Goal: Feedback & Contribution: Submit feedback/report problem

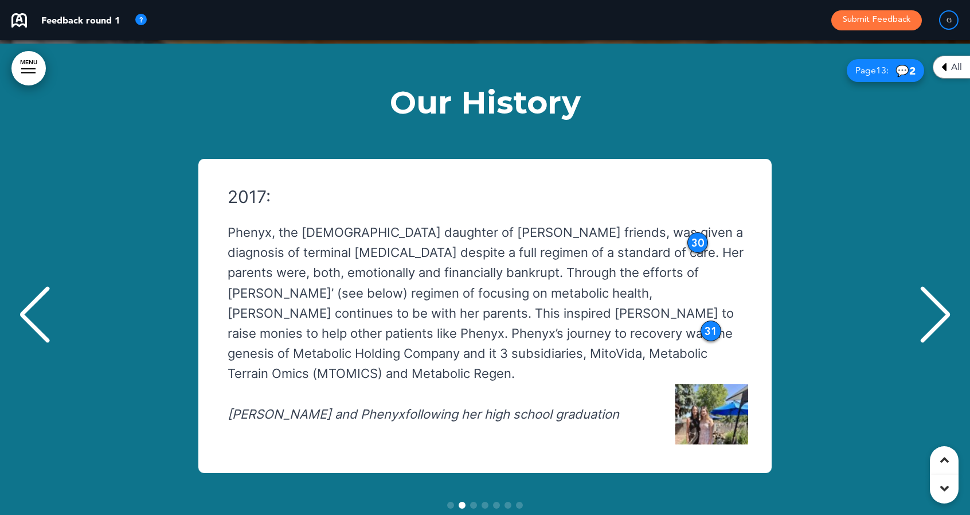
scroll to position [183, 0]
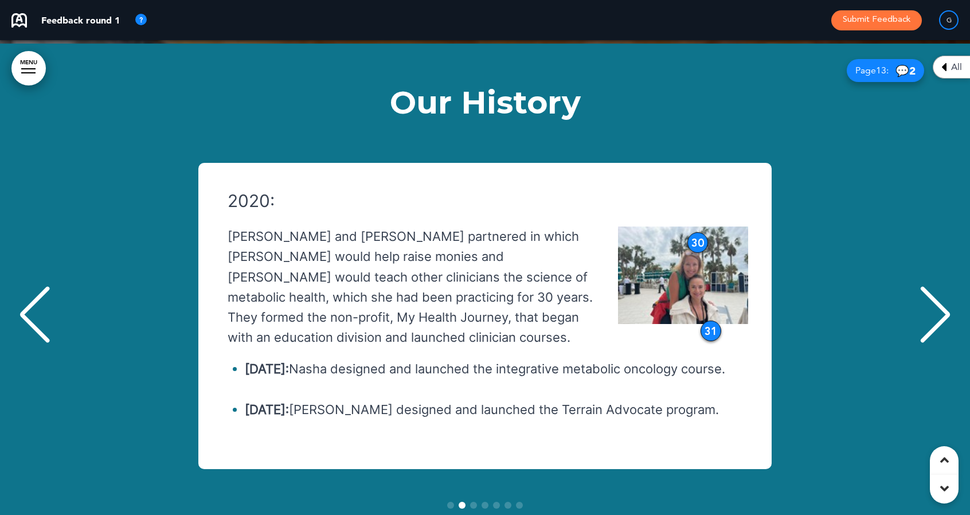
click at [711, 321] on div "31" at bounding box center [711, 331] width 21 height 21
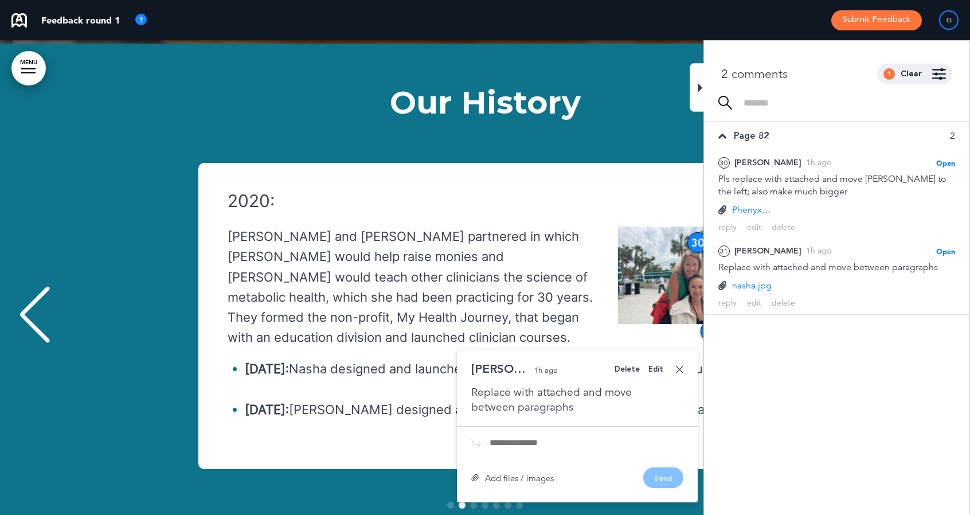
click at [544, 474] on div "Add files / images" at bounding box center [512, 478] width 83 height 9
click at [526, 474] on div "Add files / images" at bounding box center [512, 478] width 83 height 9
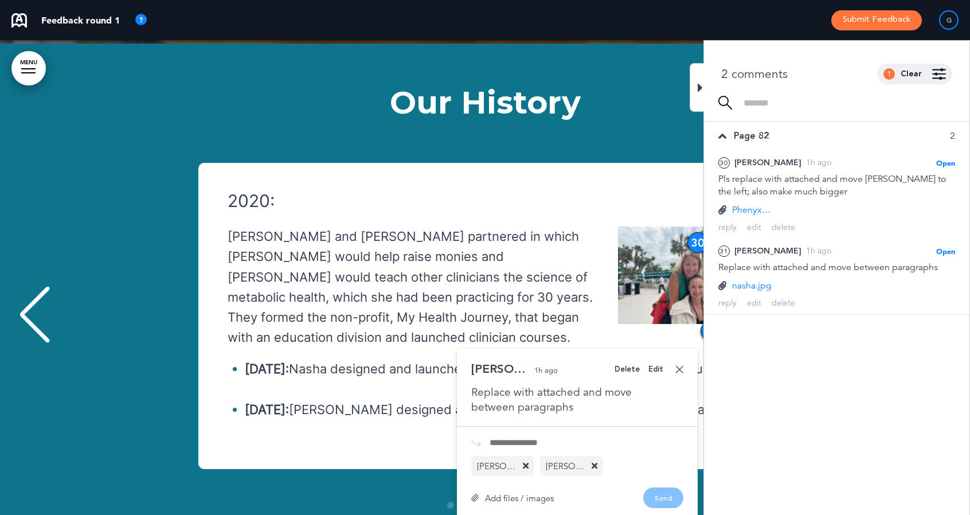
click at [525, 462] on icon at bounding box center [526, 466] width 6 height 9
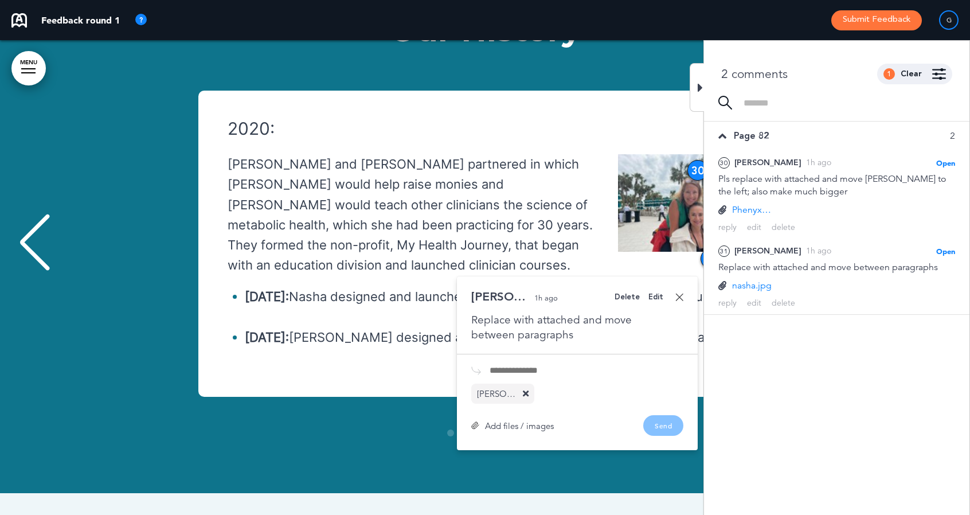
scroll to position [9657, 0]
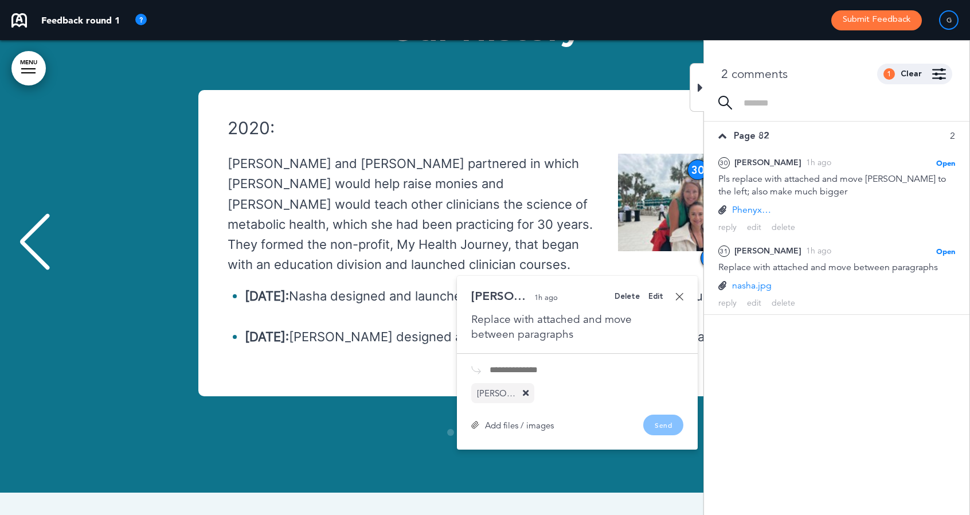
click at [665, 415] on div "Add files / images Send" at bounding box center [577, 425] width 212 height 21
click at [662, 415] on div "Add files / images Send" at bounding box center [577, 425] width 212 height 21
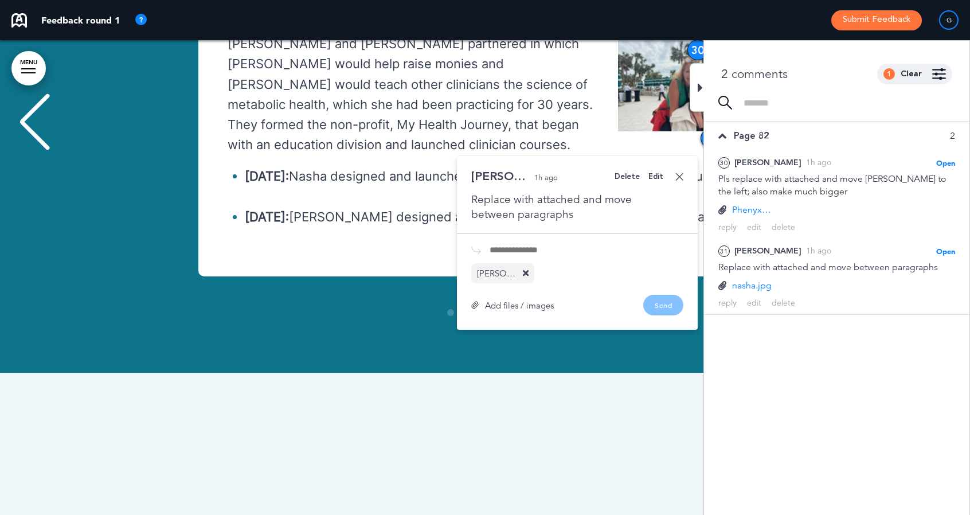
scroll to position [9780, 0]
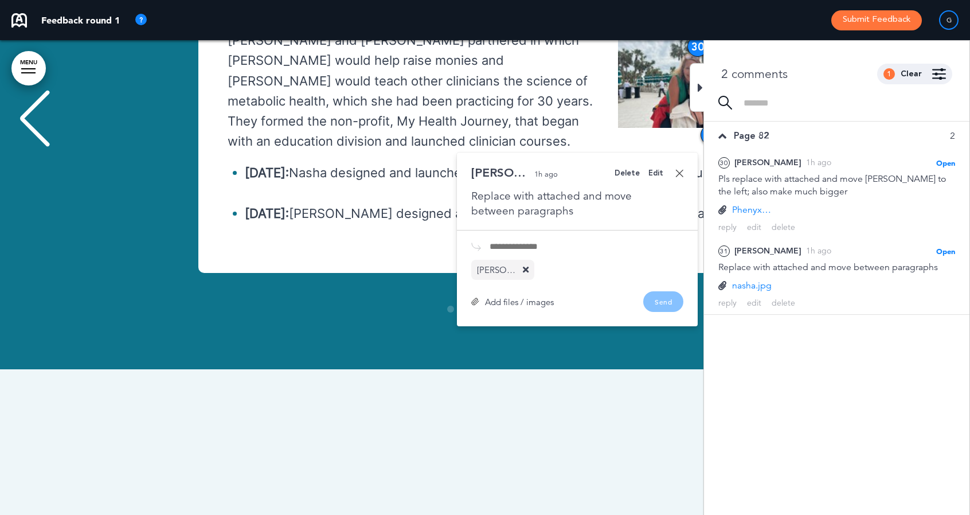
click at [701, 84] on icon at bounding box center [700, 88] width 5 height 14
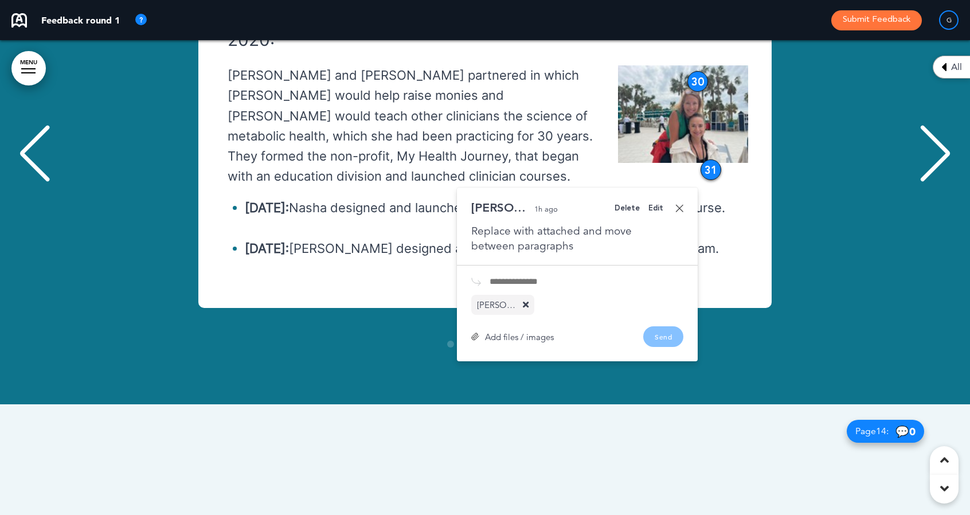
scroll to position [9733, 0]
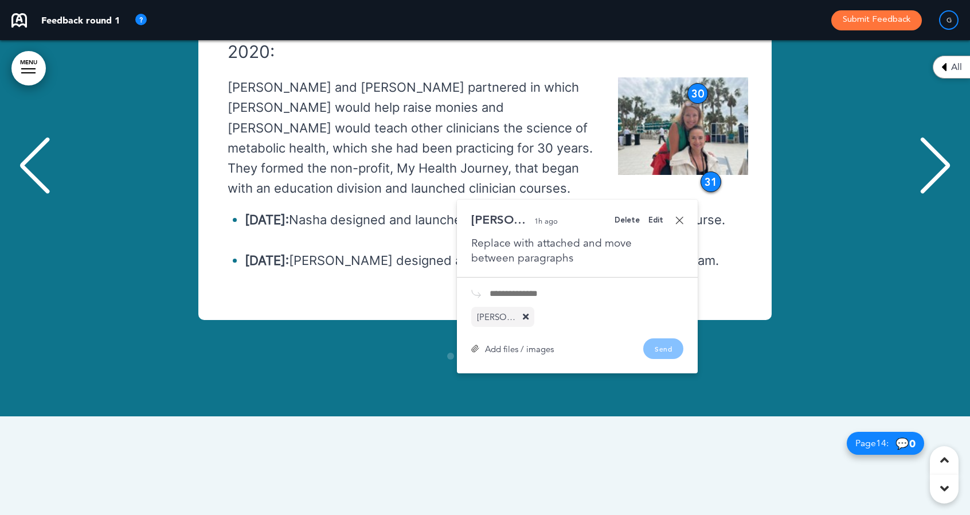
click at [779, 268] on div "2017: Phenyx, the [DEMOGRAPHIC_DATA] daughter of [PERSON_NAME] friends, was giv…" at bounding box center [484, 186] width 947 height 376
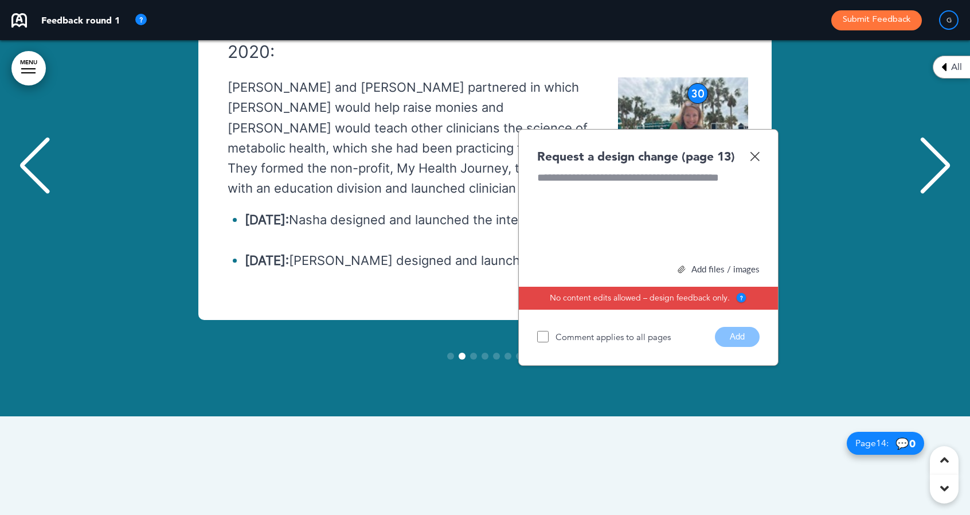
click at [755, 151] on img at bounding box center [755, 156] width 10 height 10
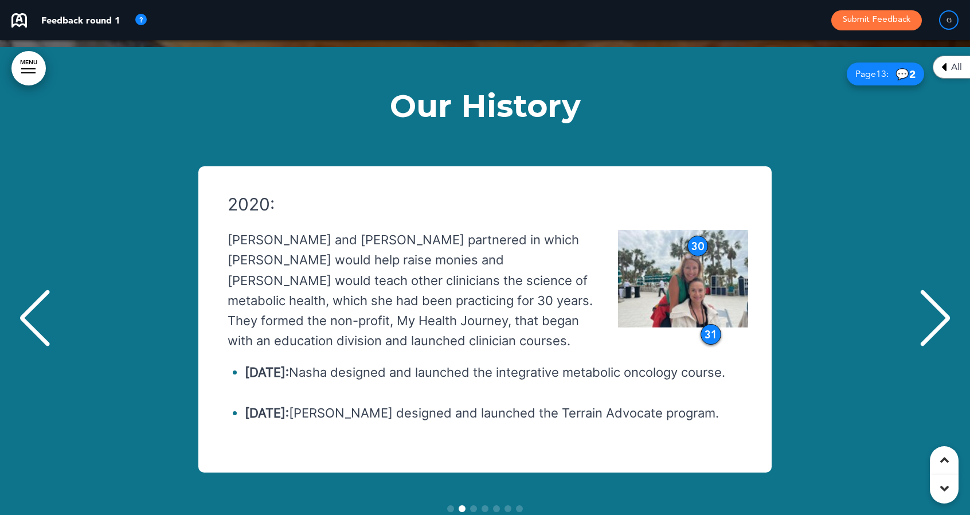
scroll to position [9545, 0]
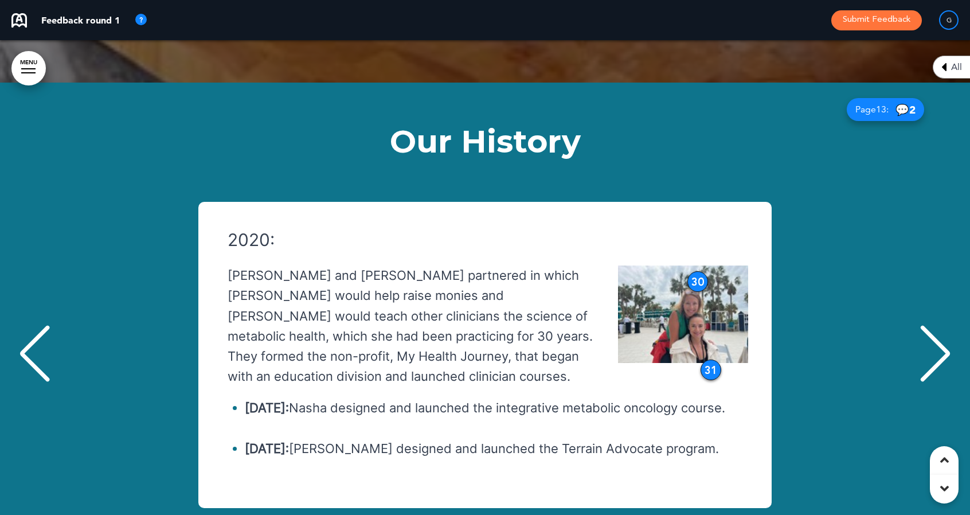
click at [686, 265] on img "2 / 7" at bounding box center [683, 313] width 130 height 97
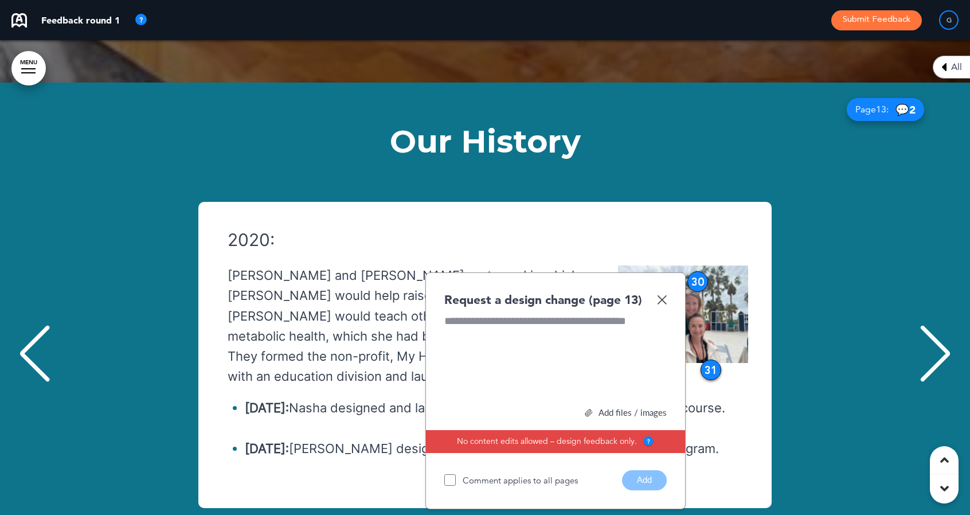
click at [686, 265] on img "2 / 7" at bounding box center [683, 313] width 130 height 97
click at [663, 295] on img at bounding box center [662, 300] width 10 height 10
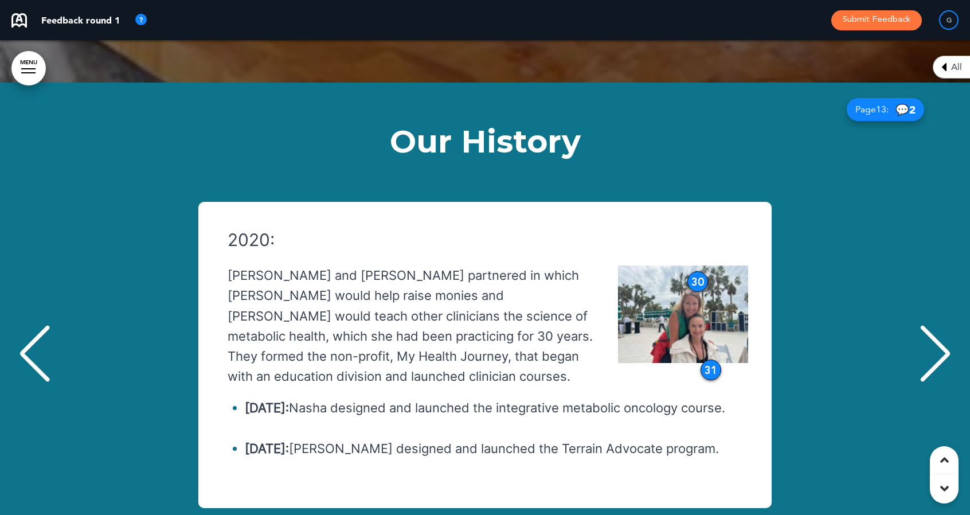
click at [693, 265] on img "2 / 7" at bounding box center [683, 313] width 130 height 97
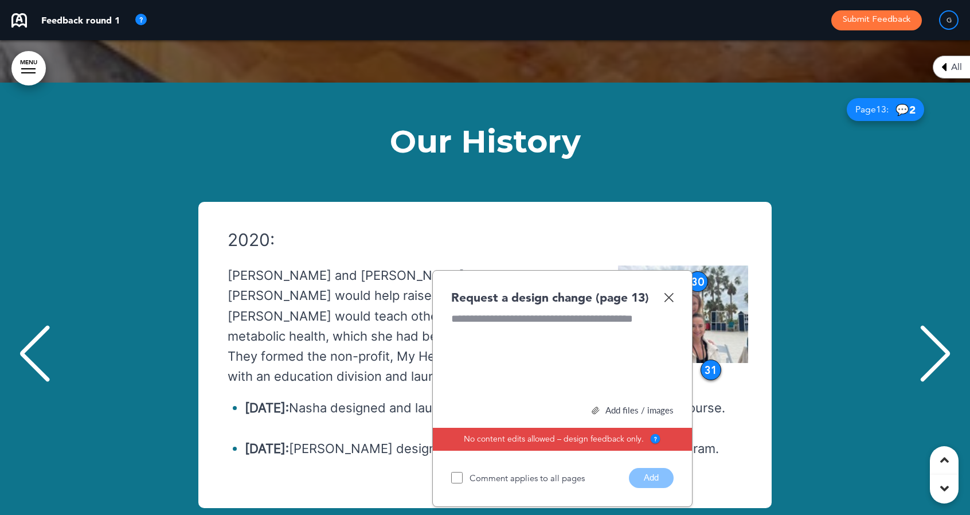
click at [693, 265] on img "2 / 7" at bounding box center [683, 313] width 130 height 97
click at [669, 292] on img at bounding box center [669, 297] width 10 height 10
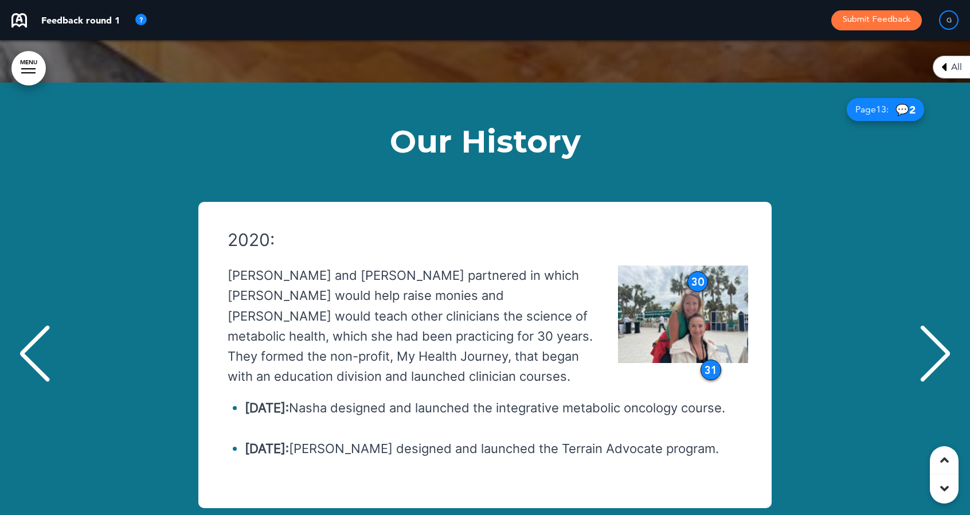
click at [695, 271] on div "30" at bounding box center [697, 281] width 21 height 21
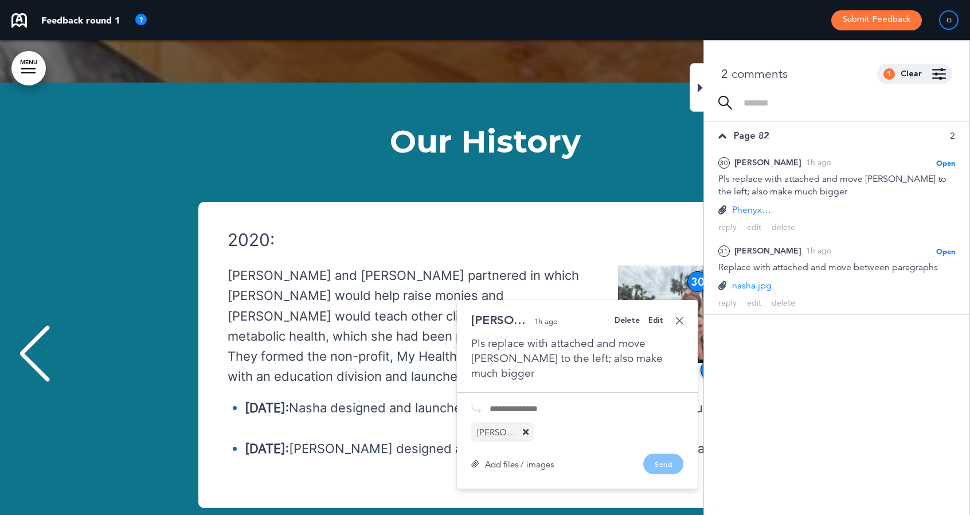
click at [681, 316] on link at bounding box center [679, 320] width 8 height 8
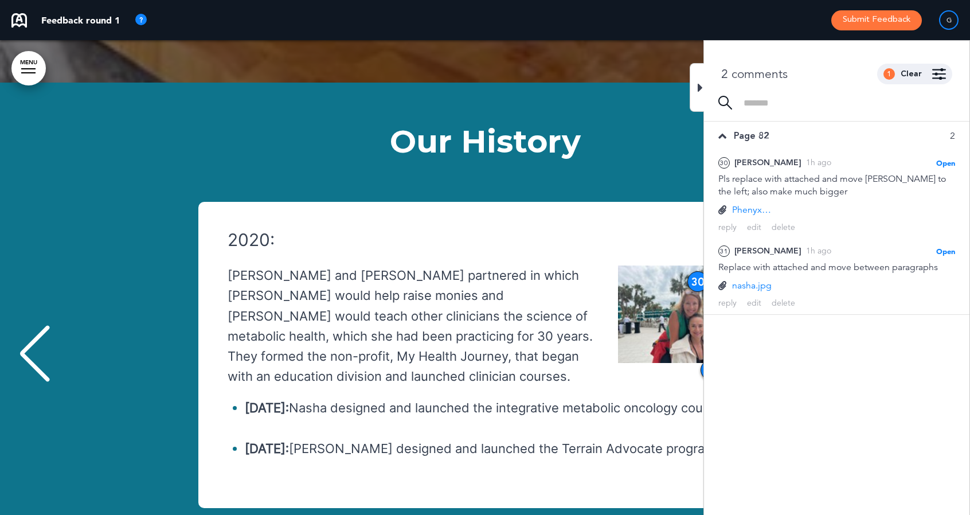
click at [699, 84] on icon at bounding box center [700, 88] width 5 height 14
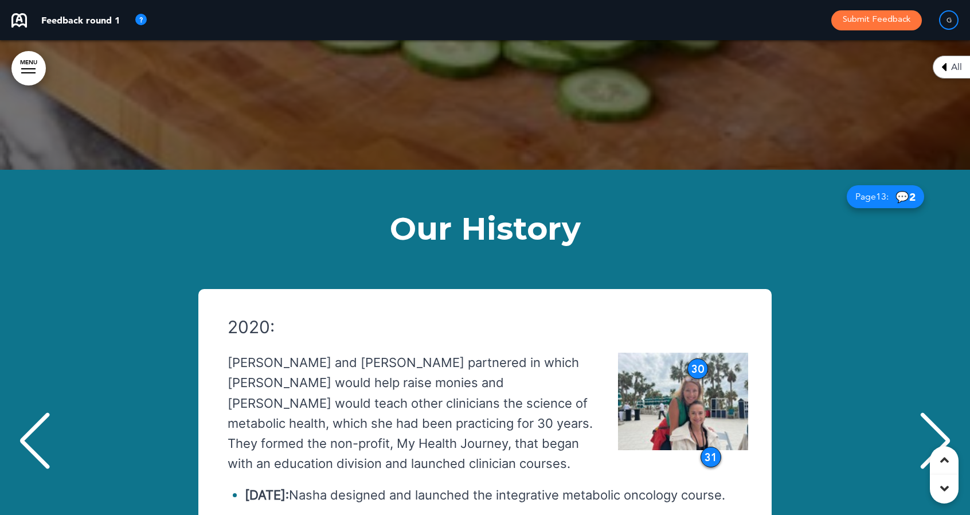
scroll to position [9458, 0]
click at [37, 412] on div "Previous slide" at bounding box center [34, 440] width 35 height 57
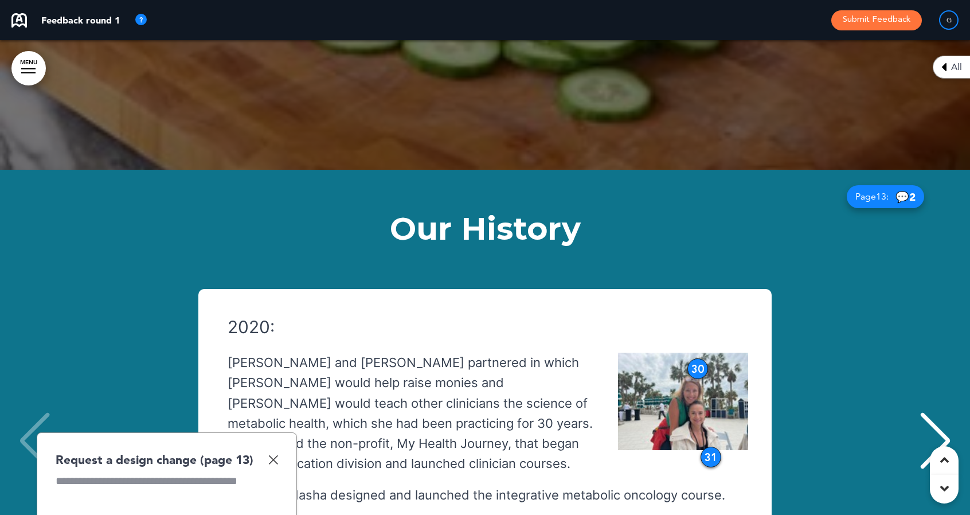
scroll to position [0, 0]
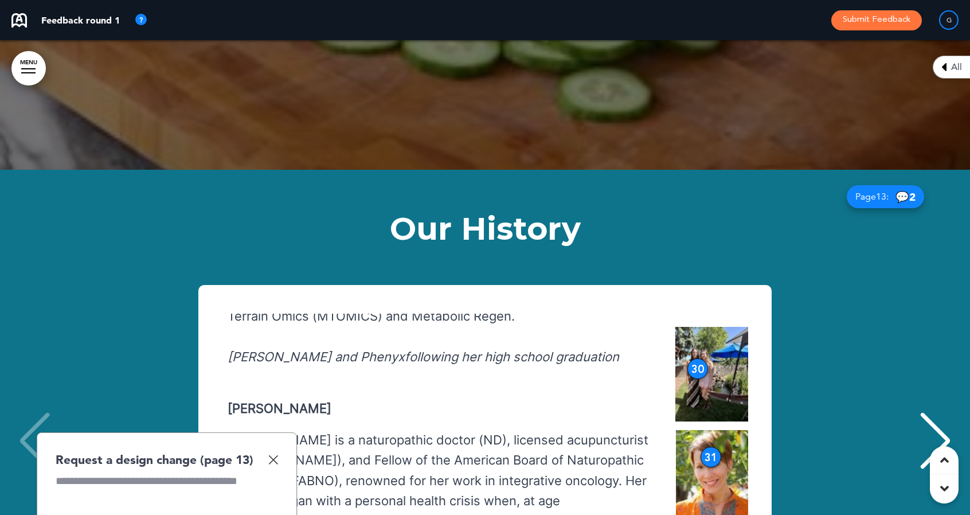
click at [275, 455] on img at bounding box center [273, 460] width 10 height 10
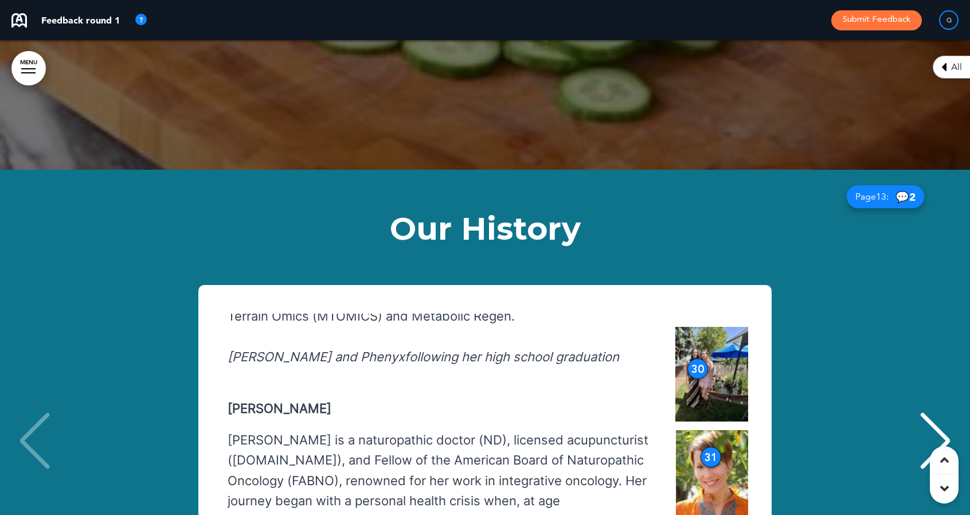
click at [945, 412] on div "Next slide" at bounding box center [935, 440] width 35 height 57
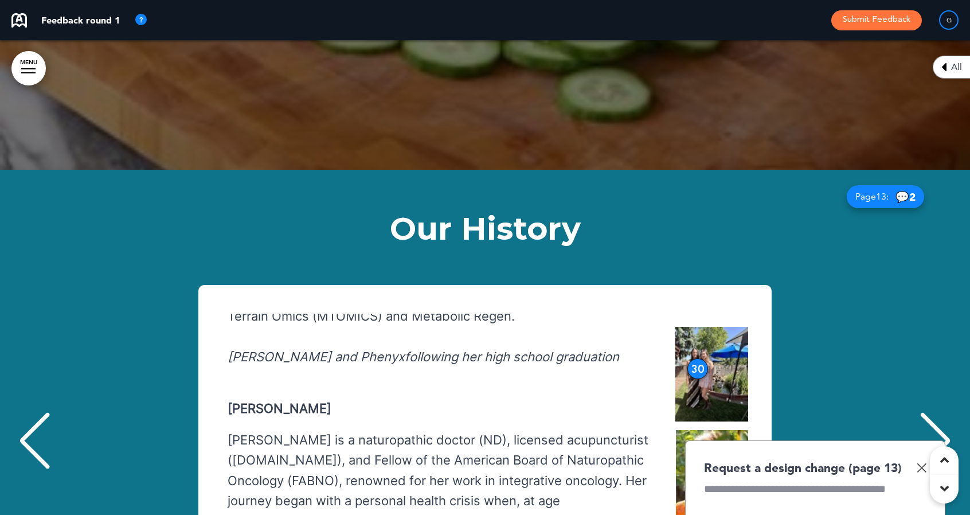
scroll to position [0, 953]
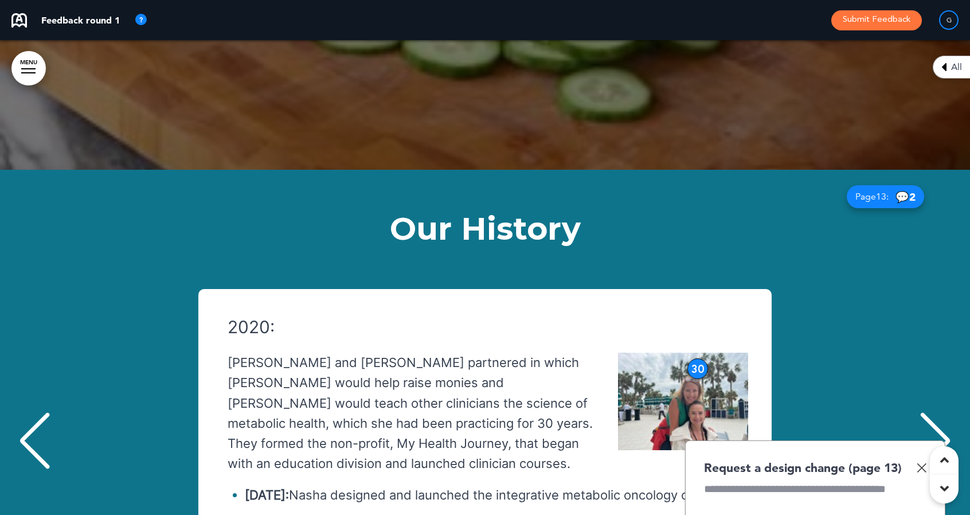
click at [923, 463] on img at bounding box center [922, 468] width 10 height 10
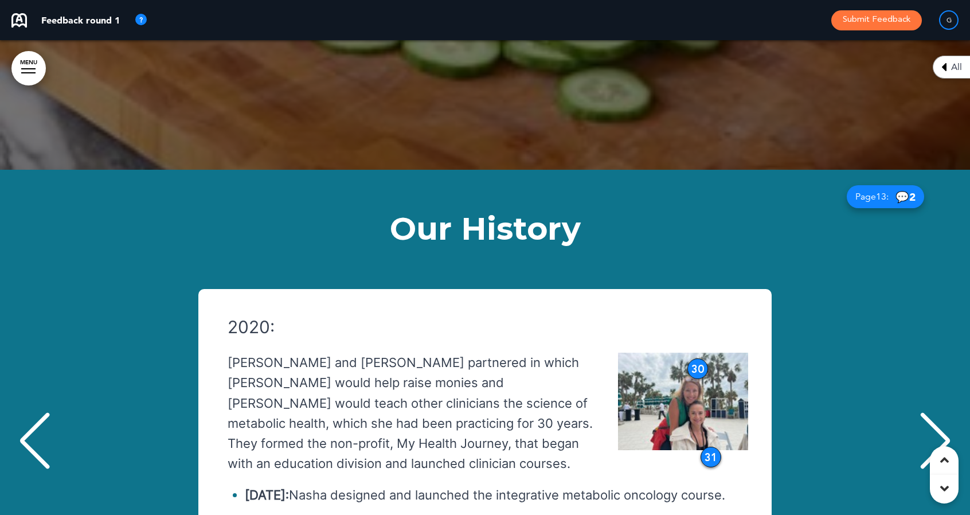
click at [689, 353] on img "2 / 7" at bounding box center [683, 401] width 130 height 97
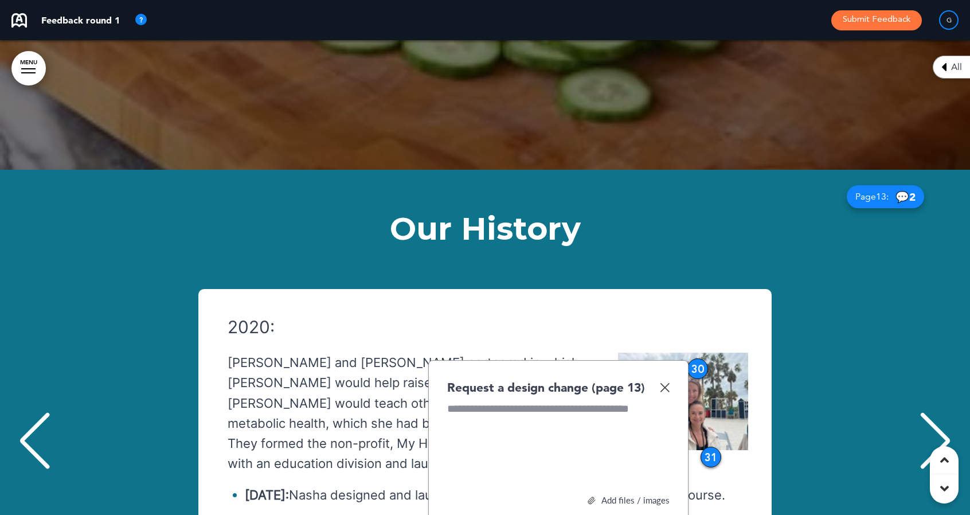
click at [689, 353] on img "2 / 7" at bounding box center [683, 401] width 130 height 97
click at [666, 382] on img at bounding box center [665, 387] width 10 height 10
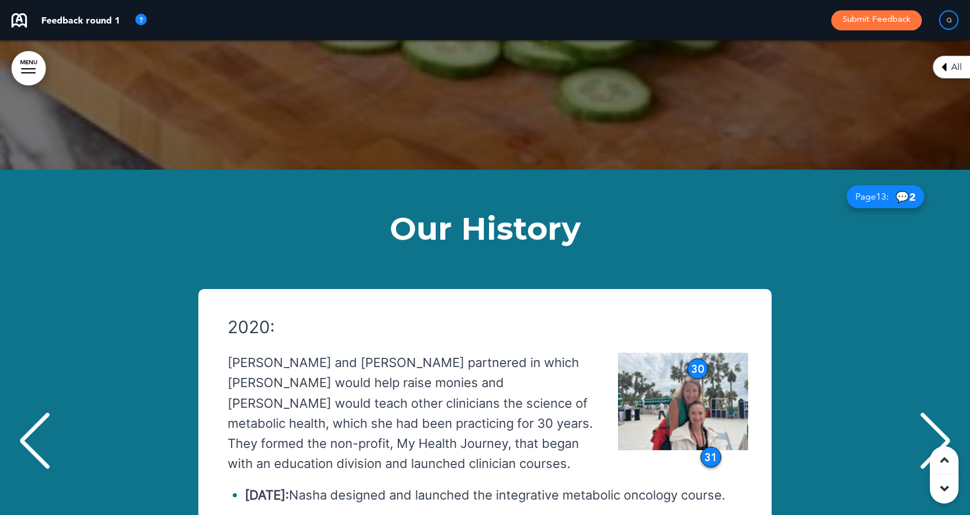
click at [701, 353] on img "2 / 7" at bounding box center [683, 401] width 130 height 97
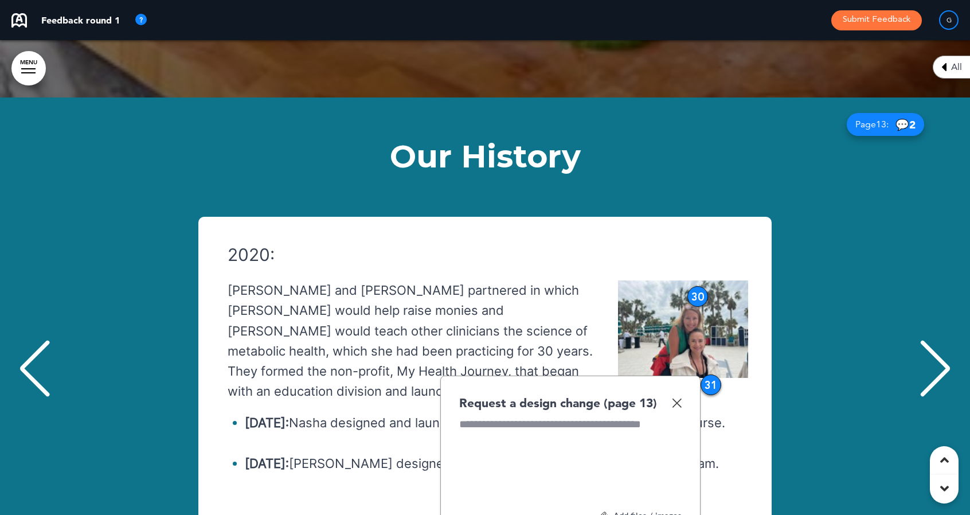
scroll to position [9538, 0]
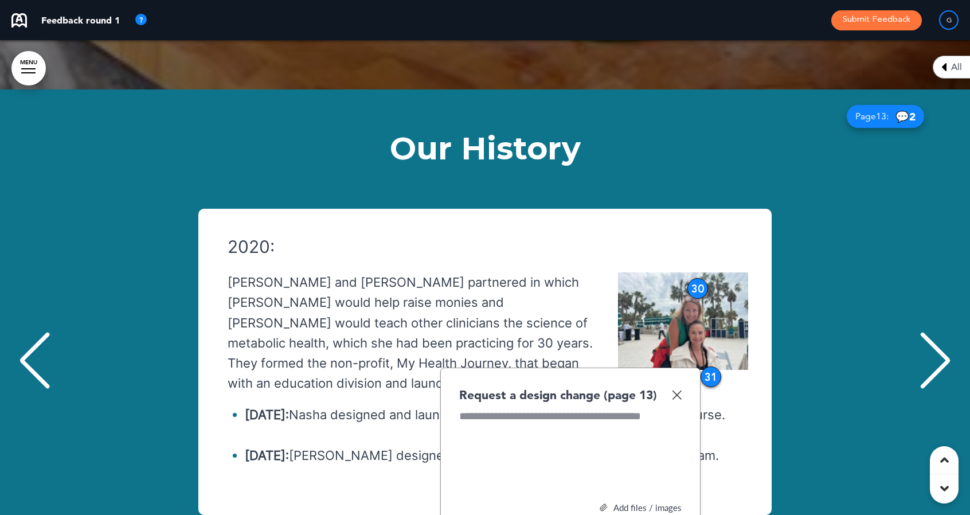
click at [640, 503] on div "Add files / images" at bounding box center [570, 507] width 222 height 9
click at [497, 514] on span "Select" at bounding box center [486, 523] width 25 height 11
click at [561, 409] on div at bounding box center [570, 452] width 222 height 86
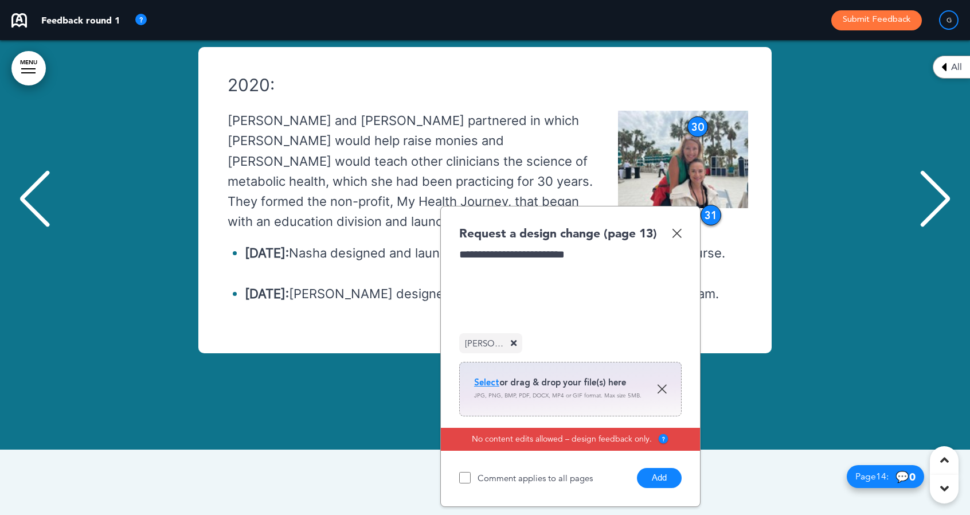
scroll to position [9705, 0]
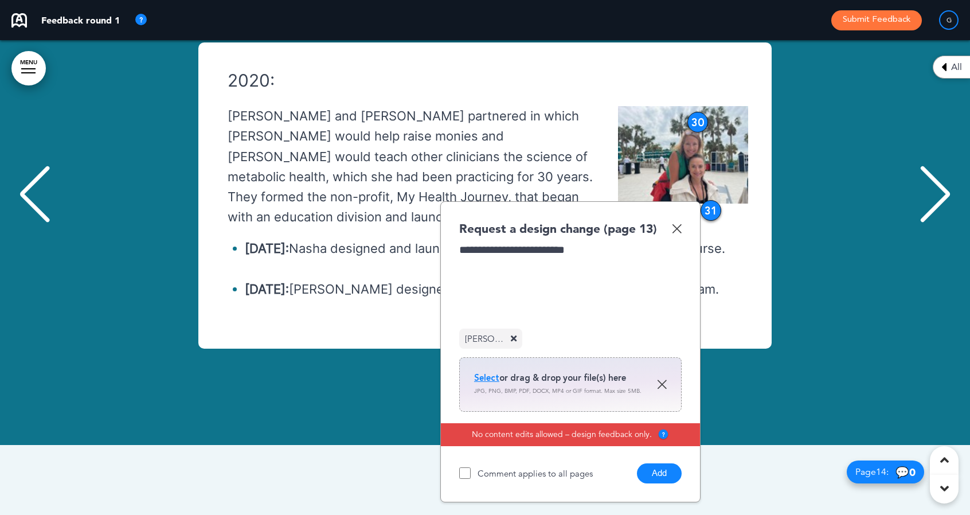
click at [654, 463] on button "Add" at bounding box center [659, 473] width 45 height 20
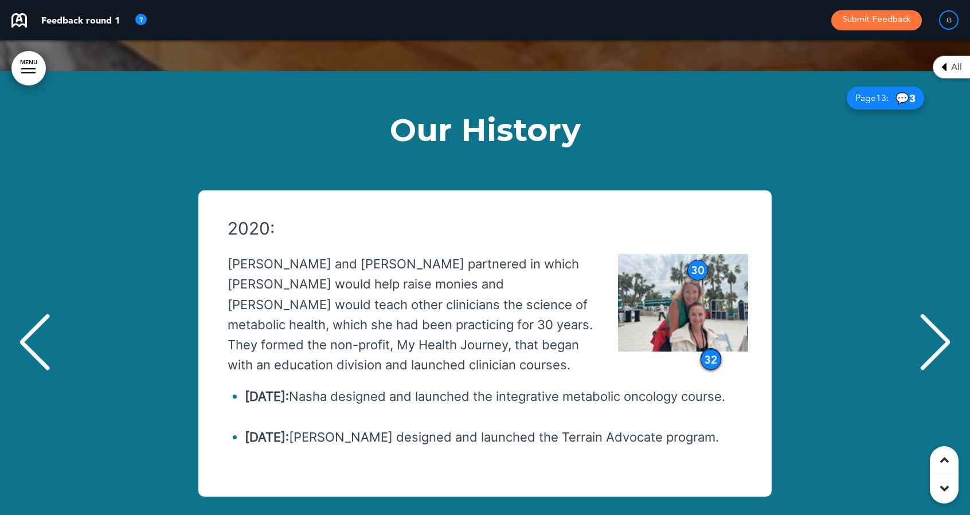
scroll to position [9554, 0]
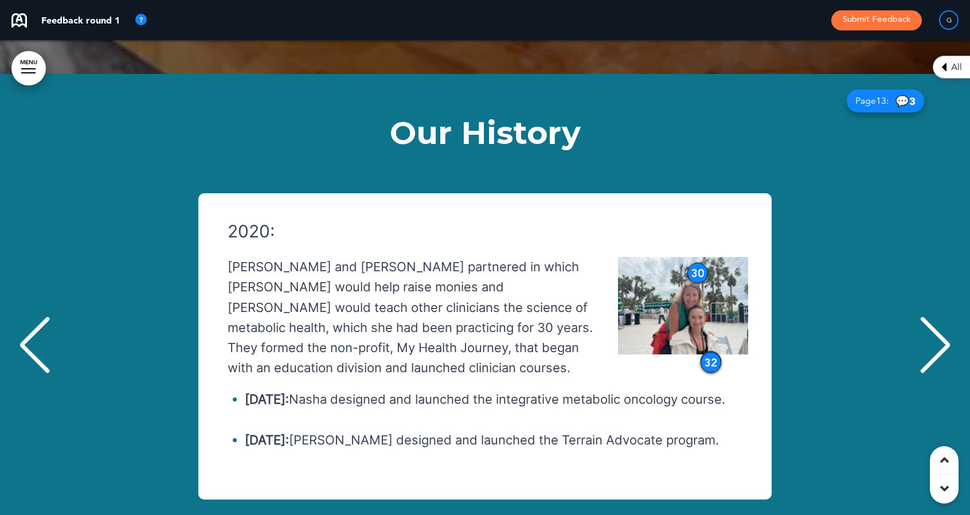
click at [28, 316] on div "Previous slide" at bounding box center [34, 344] width 35 height 57
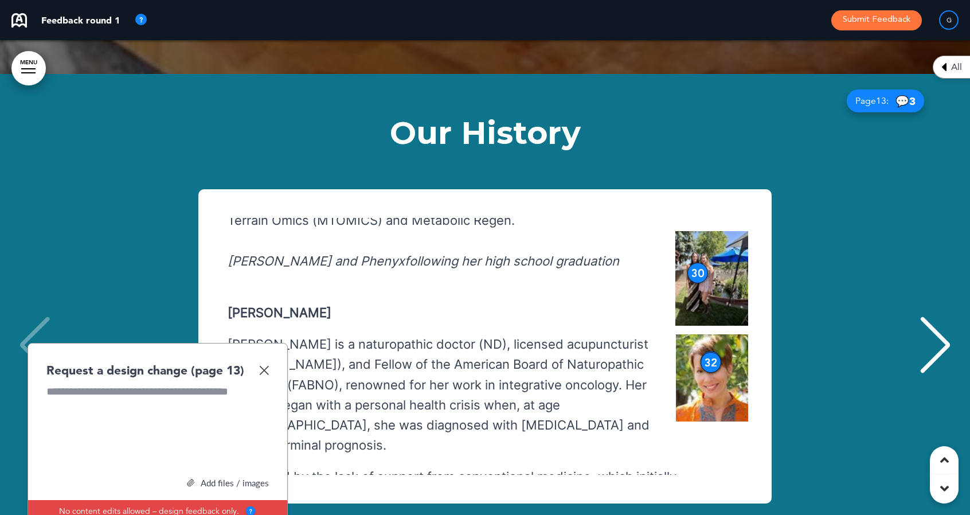
click at [710, 352] on div "32" at bounding box center [711, 362] width 21 height 21
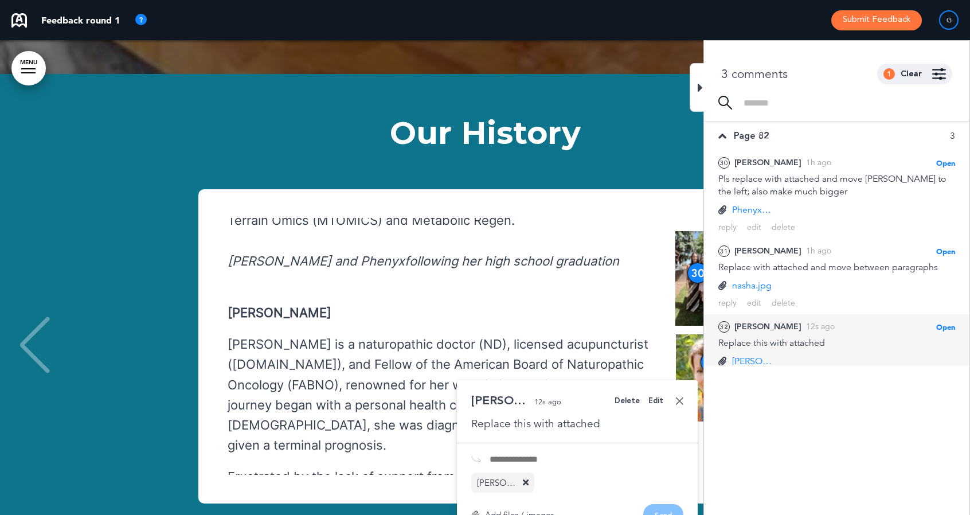
click at [710, 352] on div "32" at bounding box center [711, 362] width 21 height 21
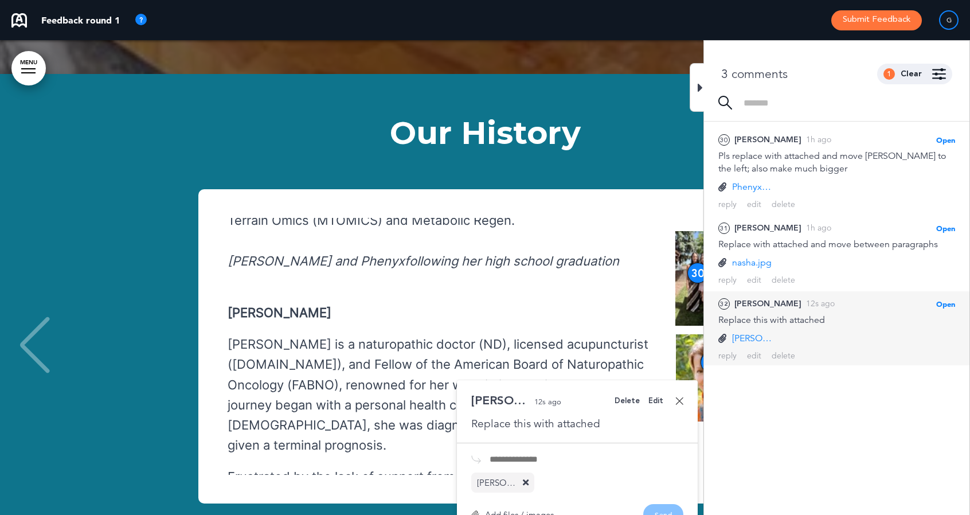
click at [166, 274] on div "2017: Phenyx, the [DEMOGRAPHIC_DATA] daughter of [PERSON_NAME] friends, was giv…" at bounding box center [484, 346] width 947 height 314
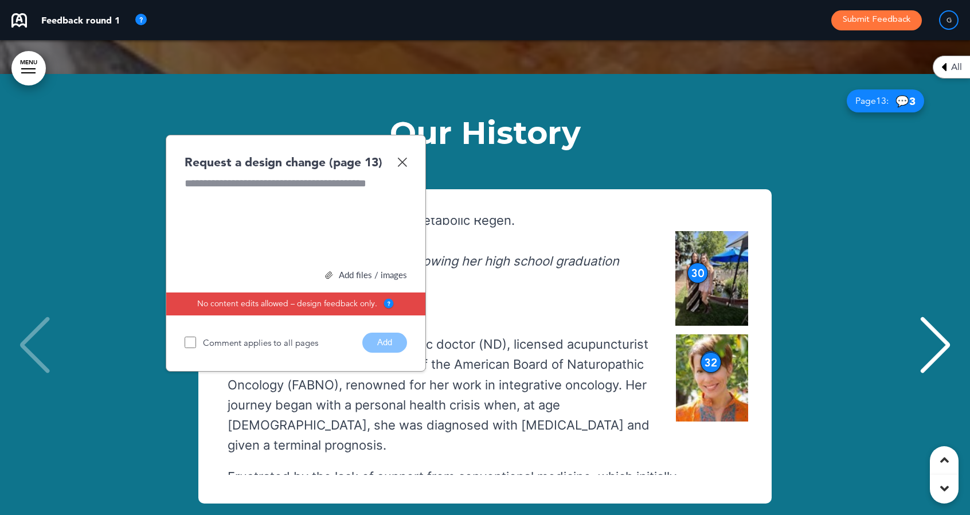
click at [400, 157] on img at bounding box center [402, 162] width 10 height 10
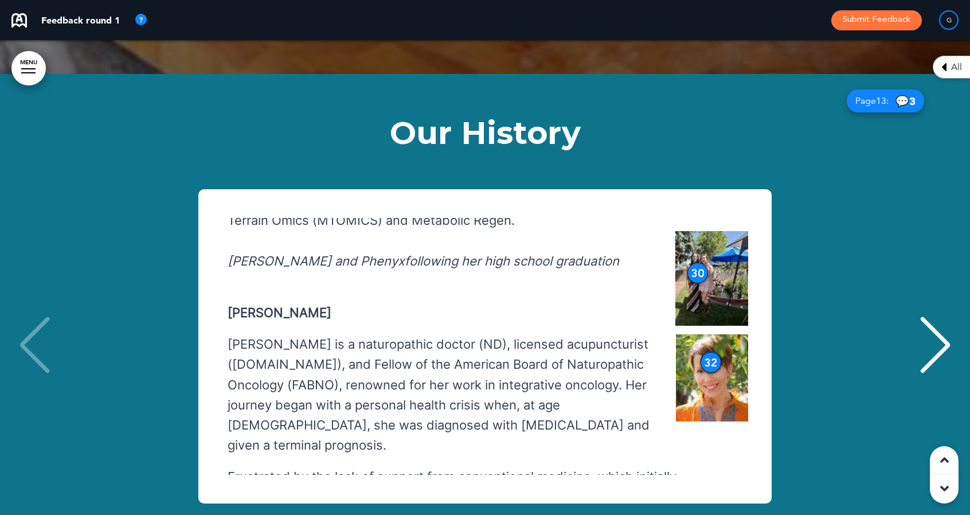
click at [936, 316] on div "Next slide" at bounding box center [935, 344] width 35 height 57
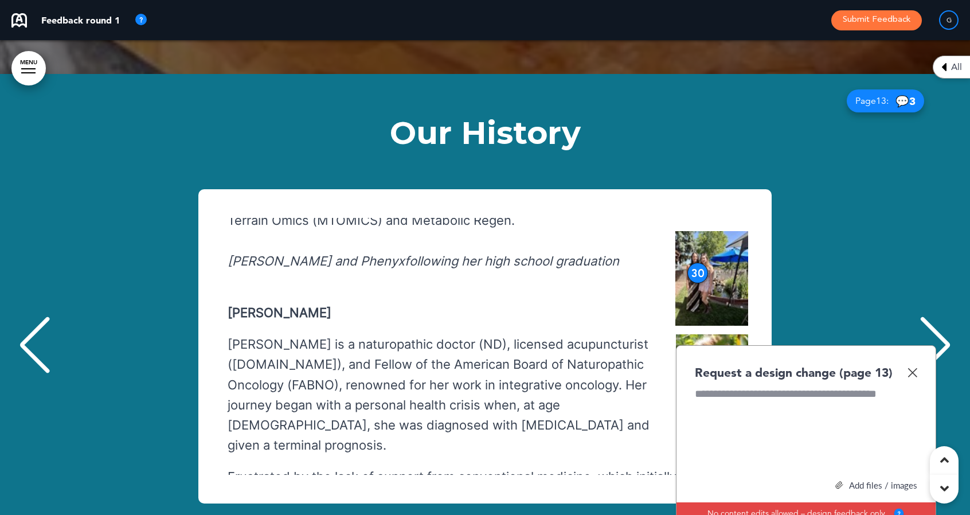
scroll to position [0, 953]
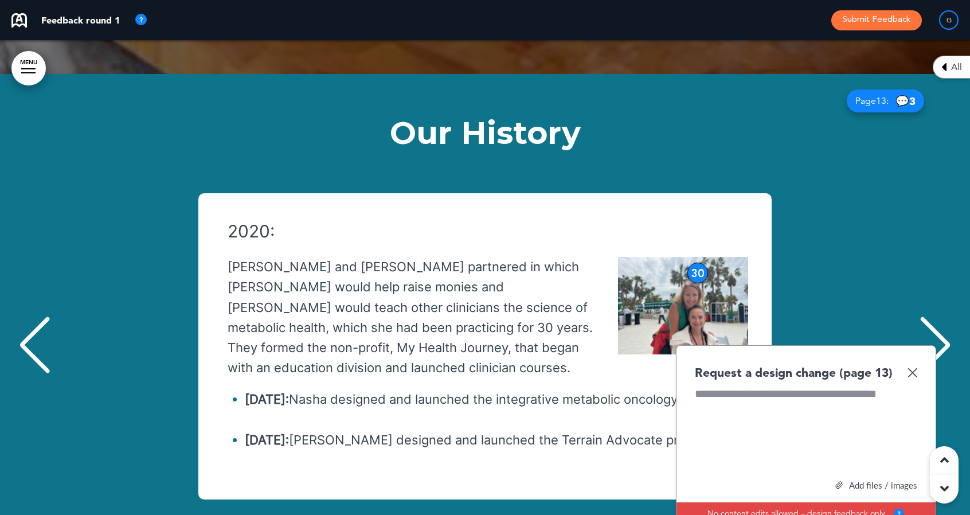
click at [916, 368] on img at bounding box center [913, 373] width 10 height 10
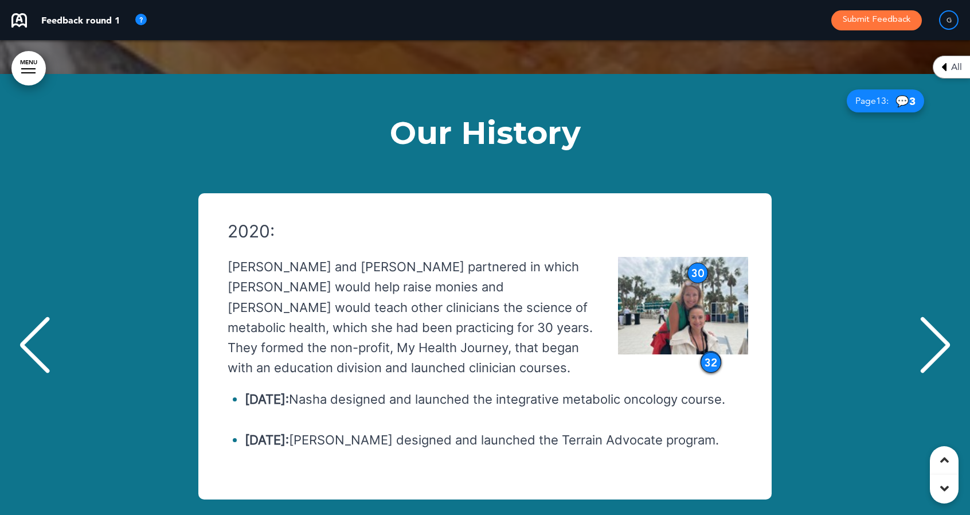
click at [34, 316] on div "Previous slide" at bounding box center [34, 344] width 35 height 57
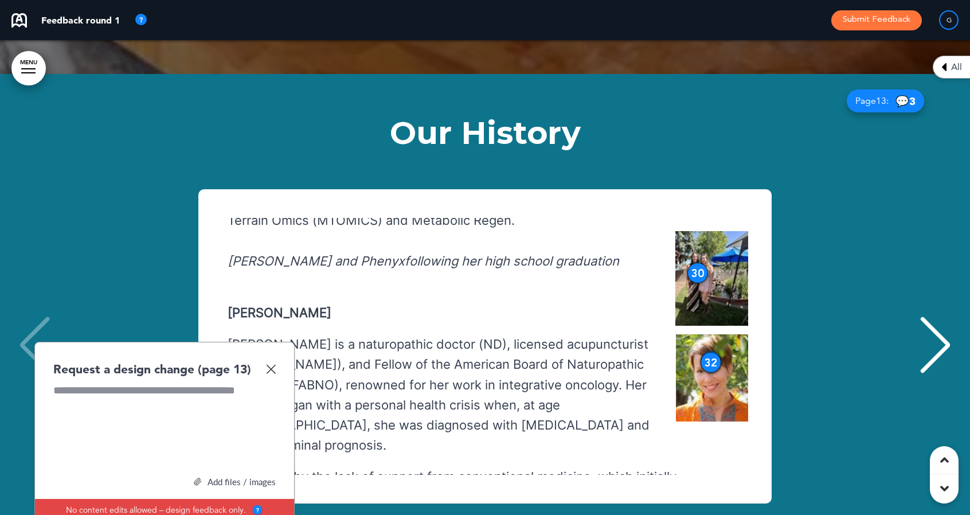
click at [267, 364] on img at bounding box center [271, 369] width 10 height 10
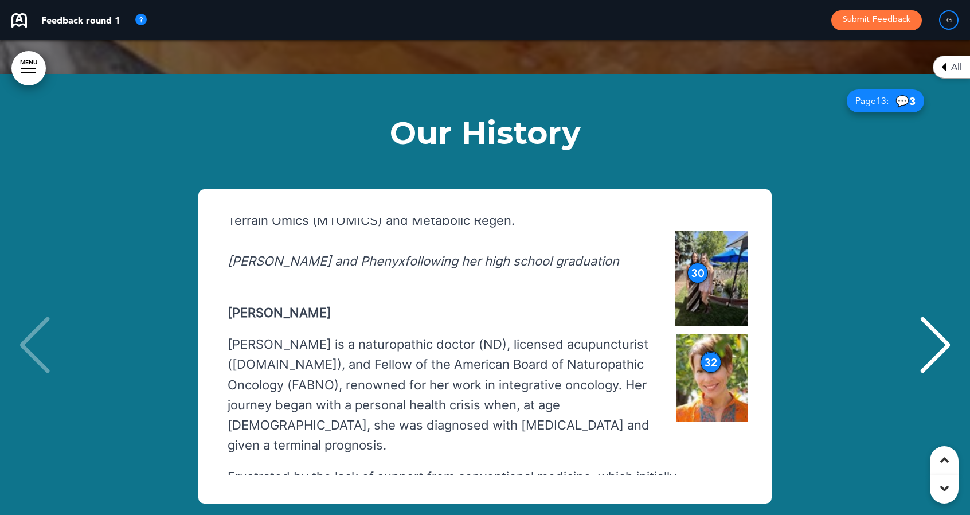
drag, startPoint x: 202, startPoint y: 52, endPoint x: 313, endPoint y: 64, distance: 111.9
click at [313, 74] on div "Our History 2017: Phenyx, the [DEMOGRAPHIC_DATA] daughter of [PERSON_NAME] frie…" at bounding box center [484, 335] width 947 height 522
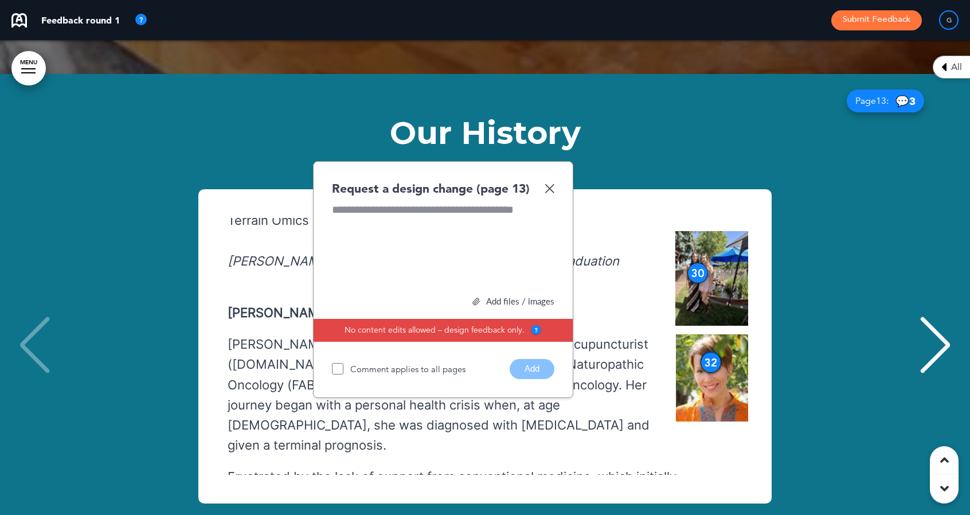
click at [552, 183] on img at bounding box center [550, 188] width 10 height 10
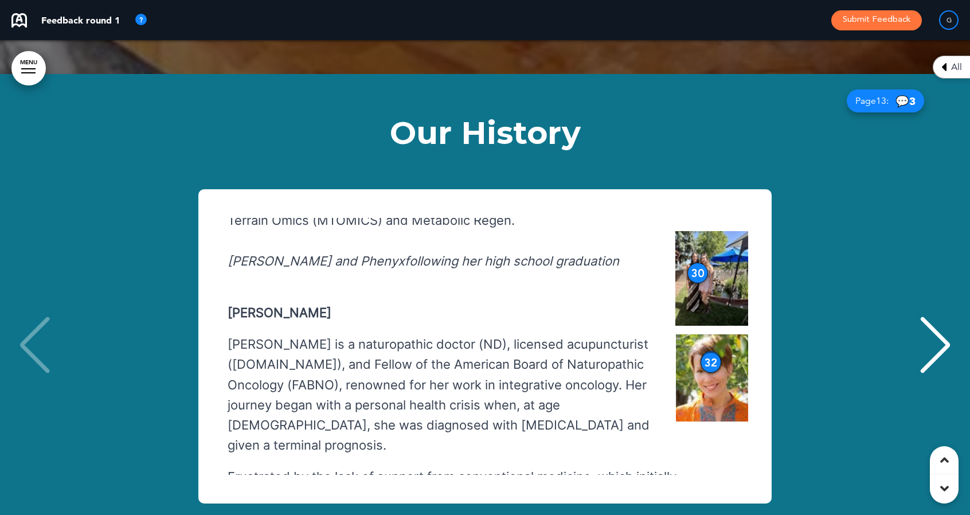
click at [163, 74] on div "Our History 2017: Phenyx, the [DEMOGRAPHIC_DATA] daughter of [PERSON_NAME] frie…" at bounding box center [484, 335] width 947 height 522
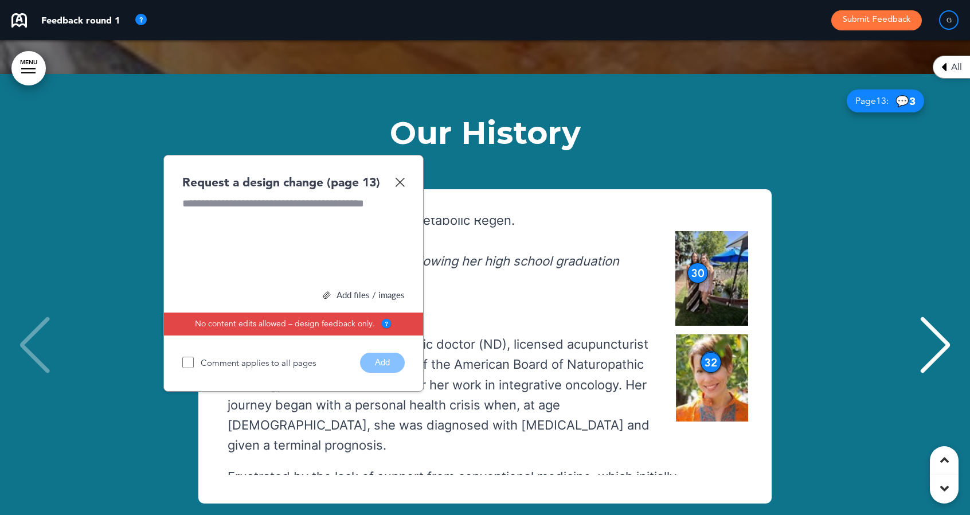
click at [943, 316] on div "Next slide" at bounding box center [935, 344] width 35 height 57
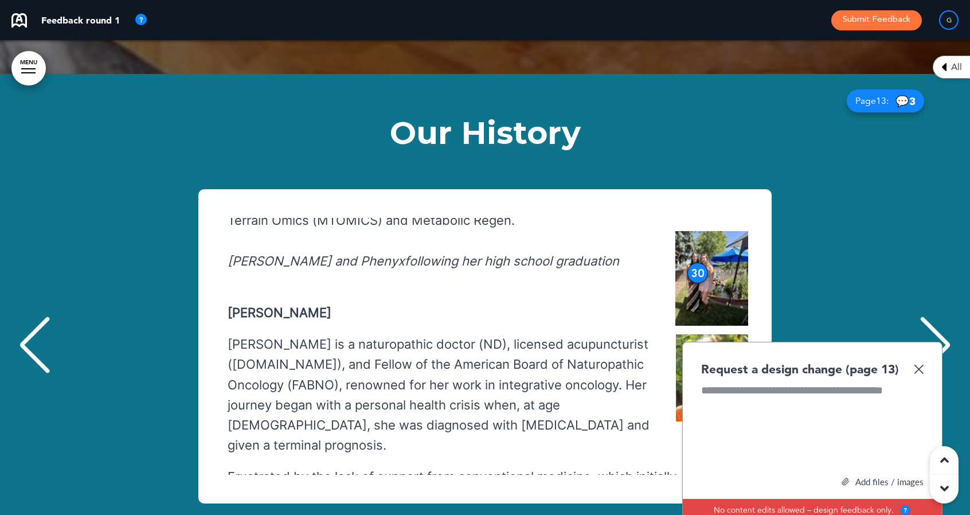
scroll to position [0, 953]
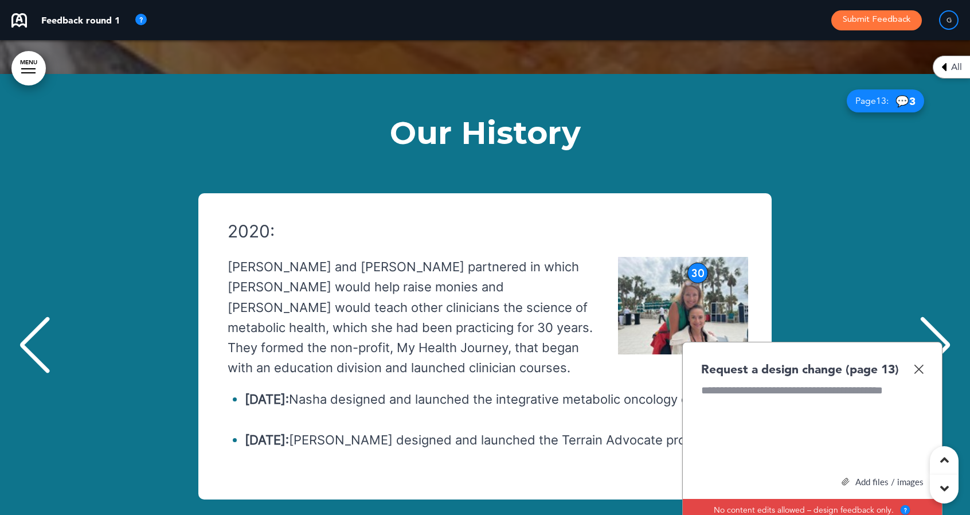
click at [915, 361] on div "Request a design change (page 13)" at bounding box center [812, 369] width 222 height 17
click at [916, 364] on img at bounding box center [919, 369] width 10 height 10
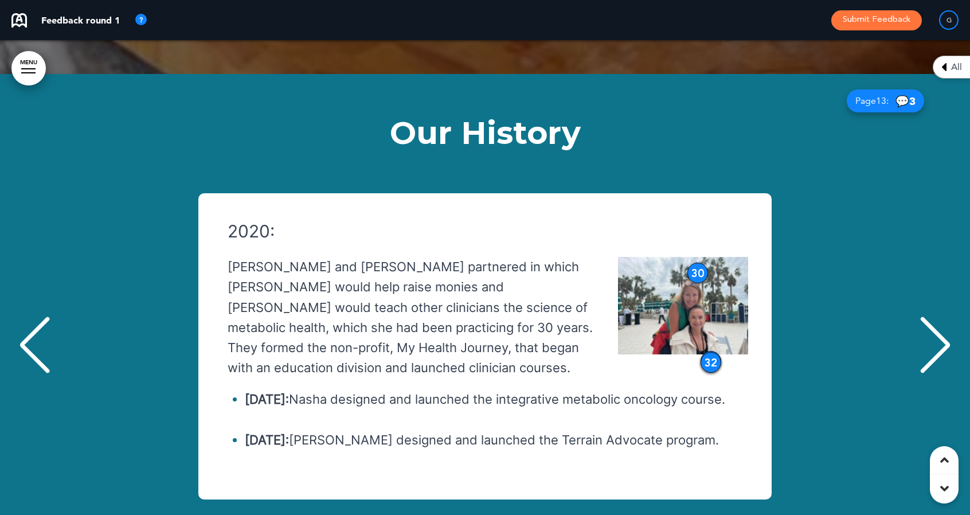
click at [189, 178] on div "2017: Phenyx, the [DEMOGRAPHIC_DATA] daughter of [PERSON_NAME] friends, was giv…" at bounding box center [484, 346] width 947 height 337
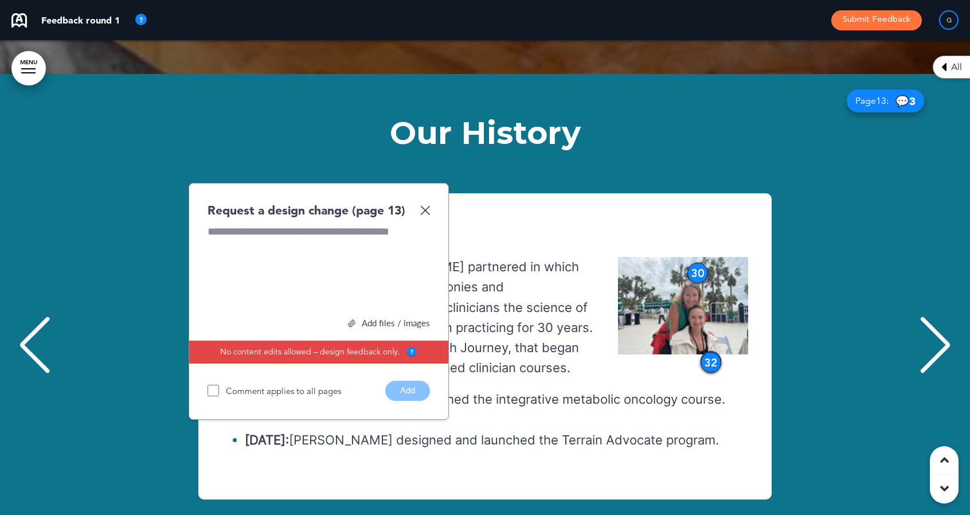
click at [425, 205] on img at bounding box center [425, 210] width 10 height 10
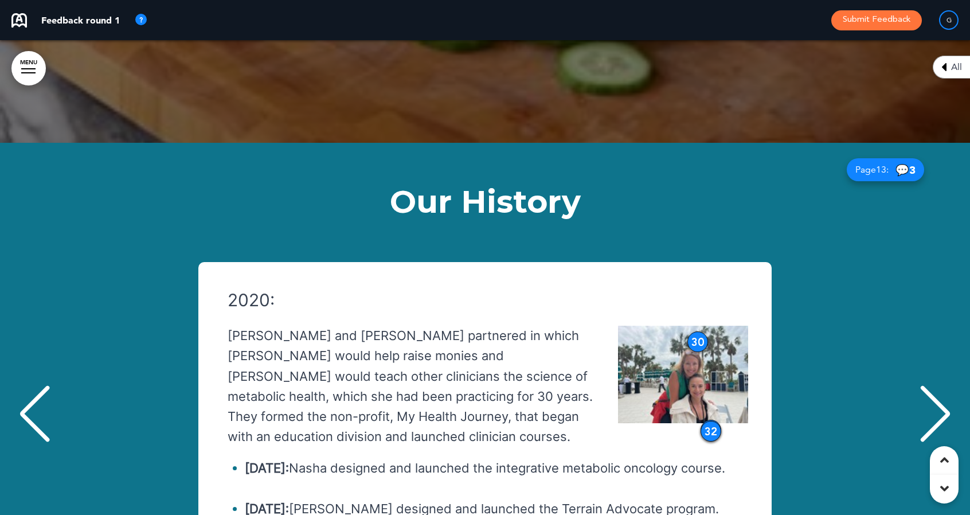
scroll to position [9455, 0]
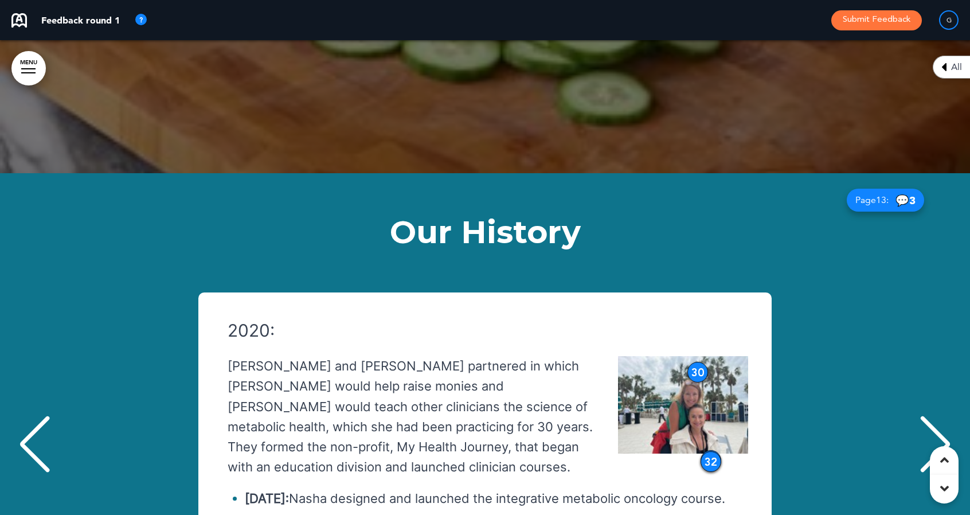
click at [942, 416] on div "Next slide" at bounding box center [935, 444] width 35 height 57
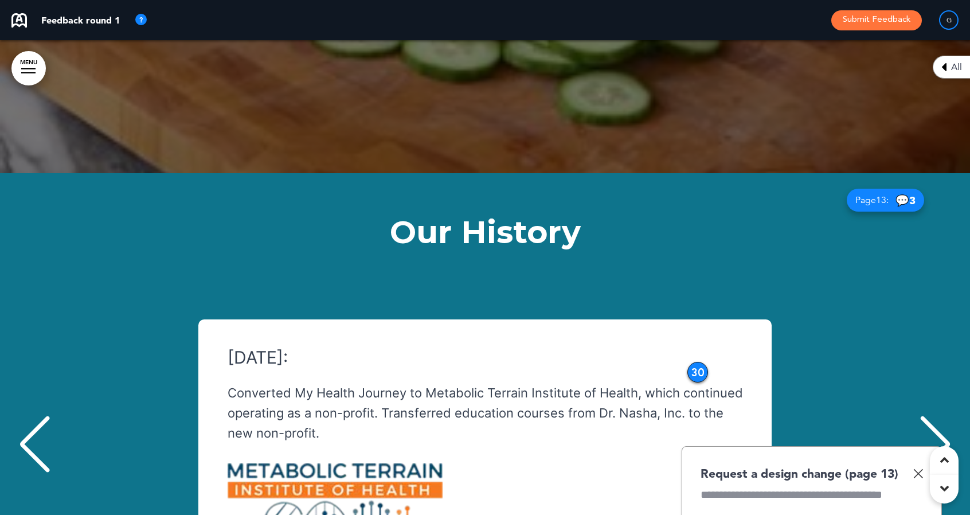
click at [942, 416] on div "Next slide" at bounding box center [935, 444] width 35 height 57
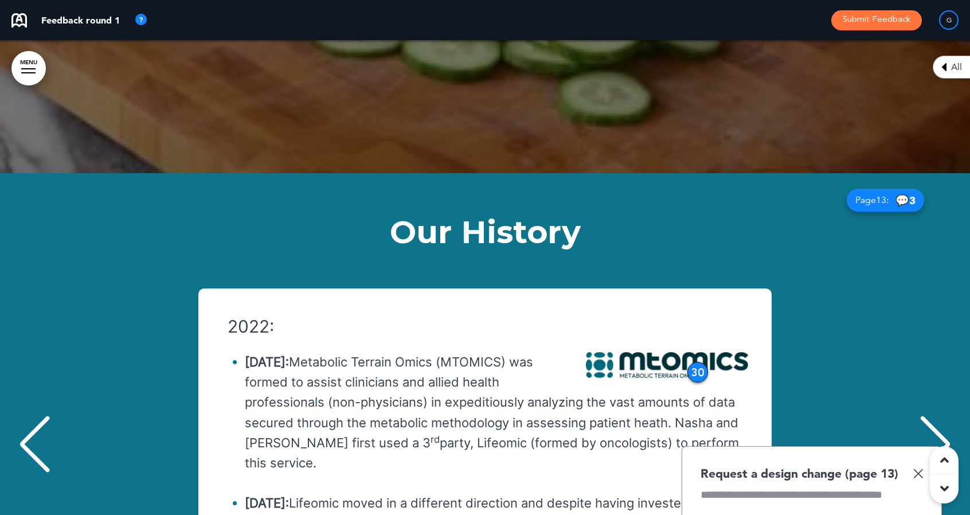
click at [915, 468] on img at bounding box center [918, 473] width 10 height 10
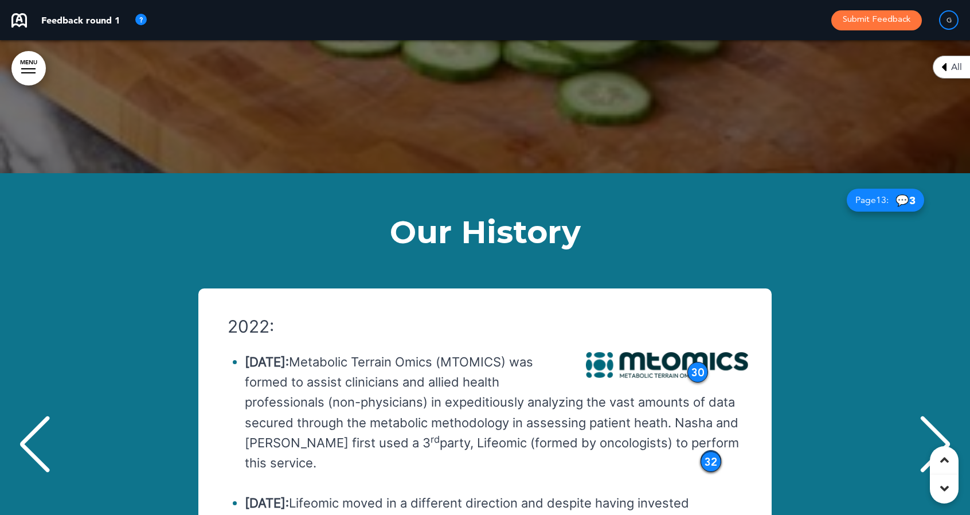
click at [947, 416] on div "Next slide" at bounding box center [935, 444] width 35 height 57
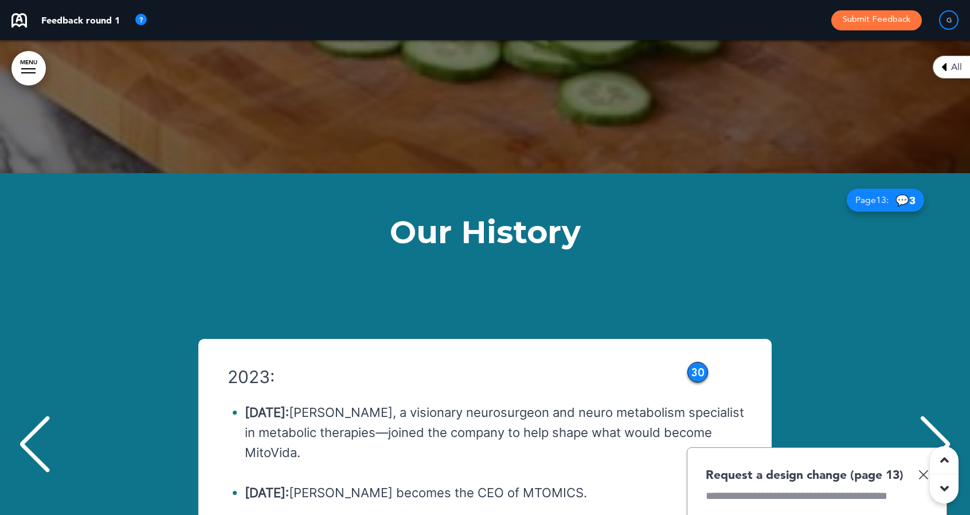
click at [925, 470] on img at bounding box center [924, 475] width 10 height 10
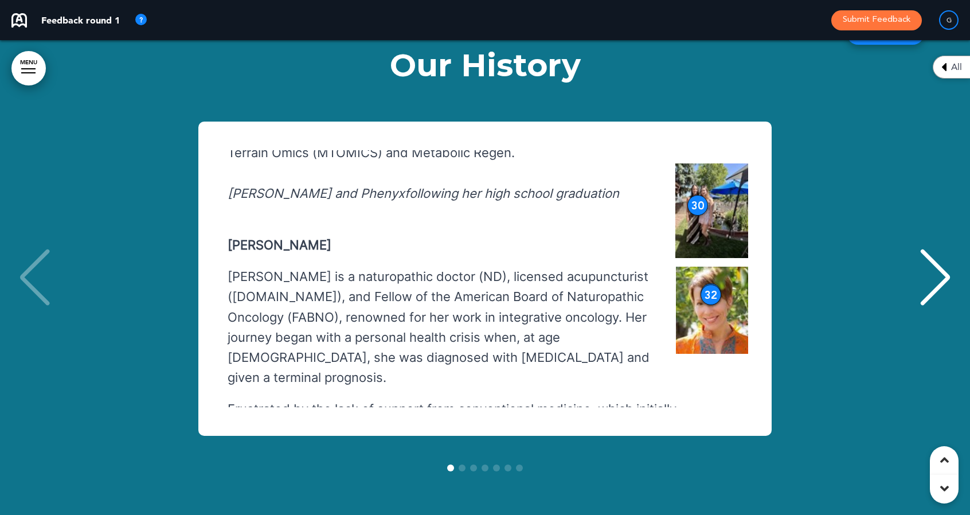
scroll to position [9621, 0]
click at [710, 285] on div "32" at bounding box center [711, 295] width 21 height 21
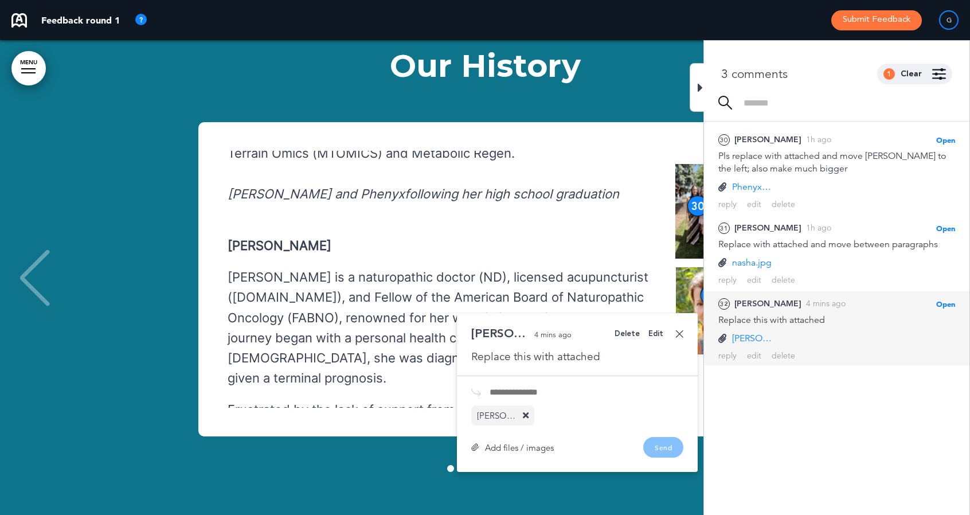
click at [526, 411] on icon at bounding box center [526, 415] width 6 height 9
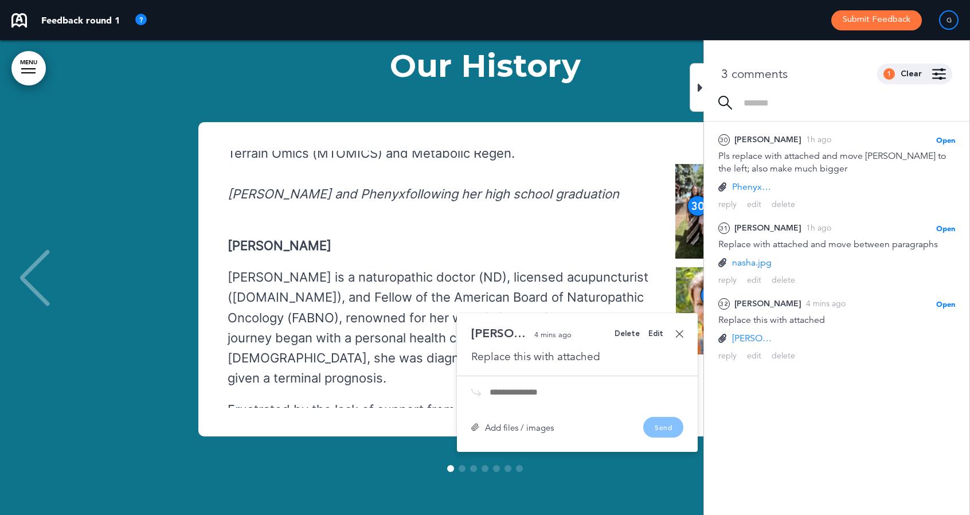
click at [502, 423] on div "Add files / images" at bounding box center [512, 427] width 83 height 9
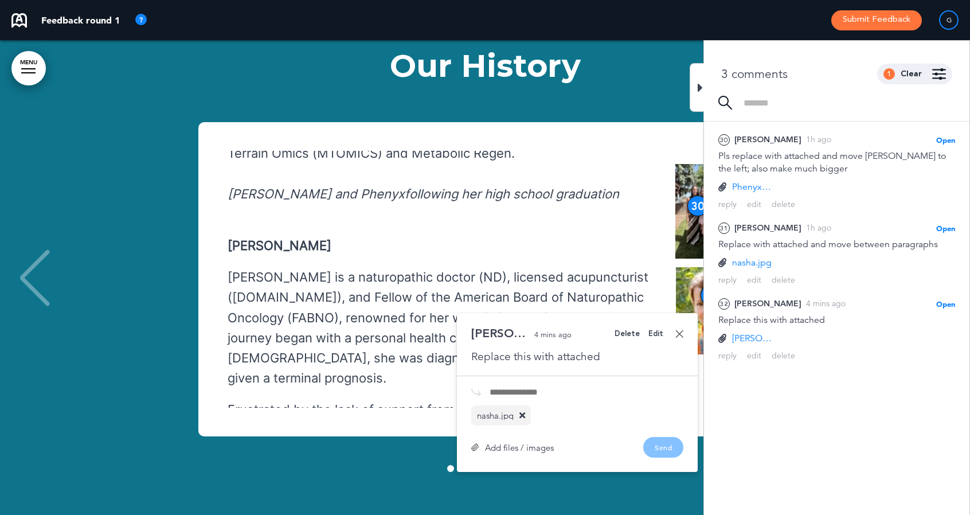
click at [698, 87] on icon at bounding box center [700, 88] width 5 height 14
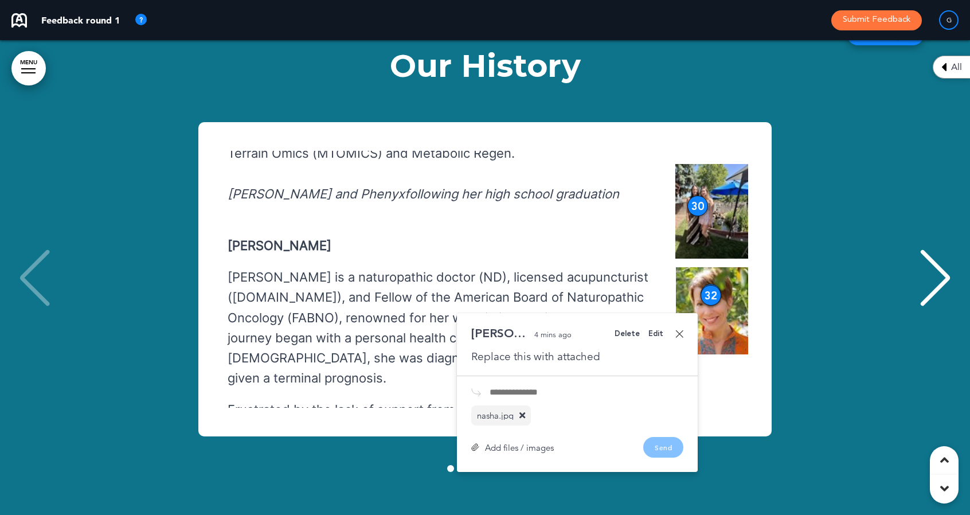
click at [682, 330] on link at bounding box center [679, 334] width 8 height 8
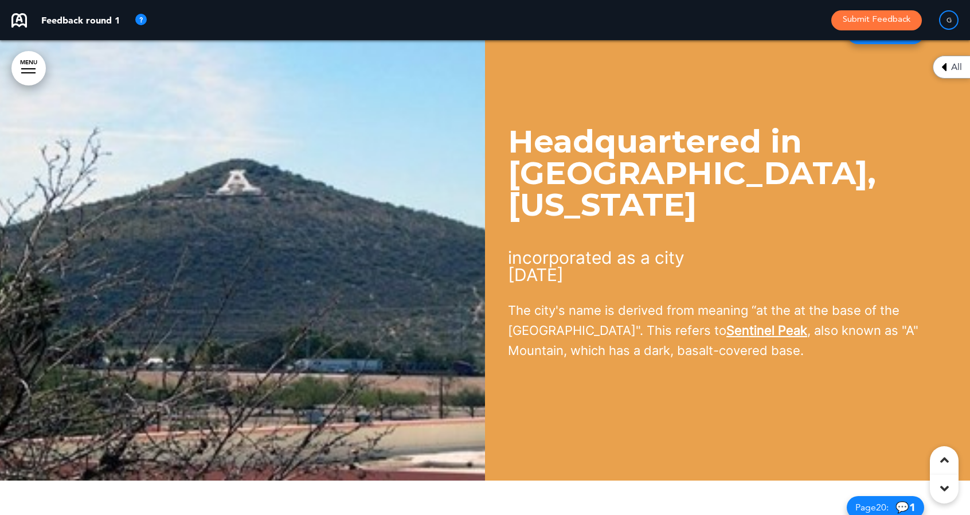
scroll to position [11653, 0]
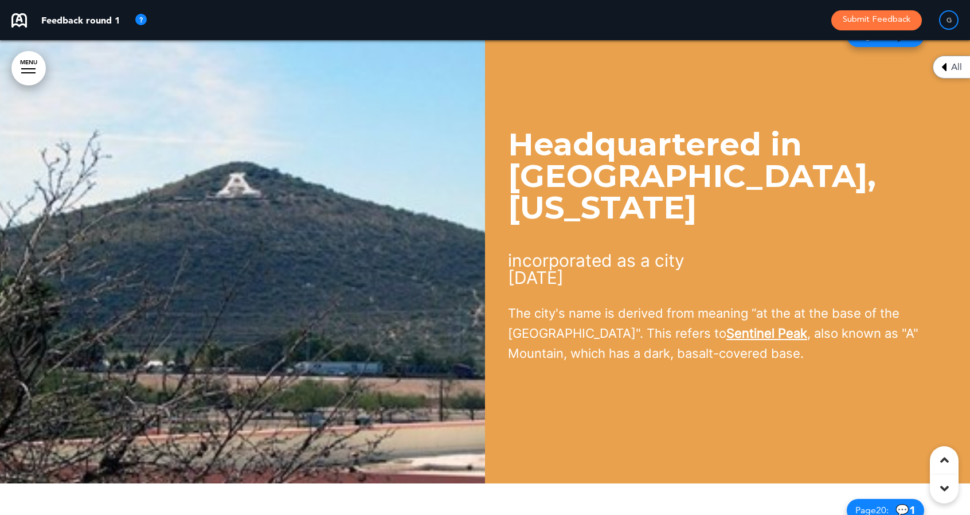
click at [296, 238] on img at bounding box center [242, 246] width 485 height 475
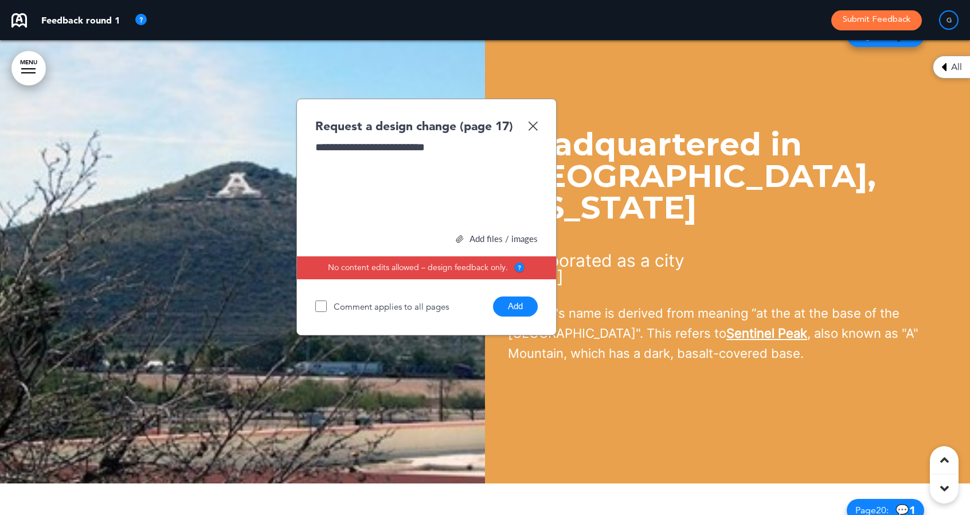
click at [477, 235] on div "Add files / images" at bounding box center [426, 239] width 222 height 9
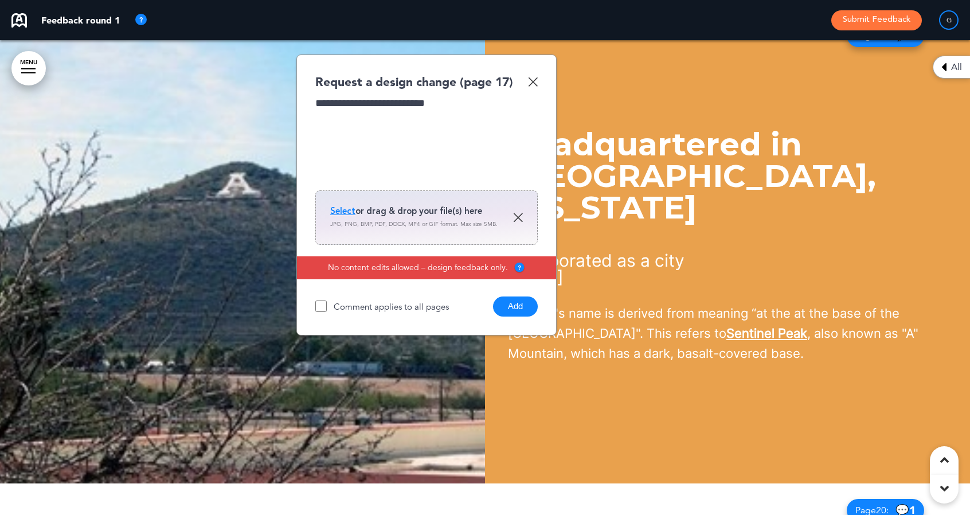
click at [348, 205] on span "Select" at bounding box center [342, 210] width 25 height 11
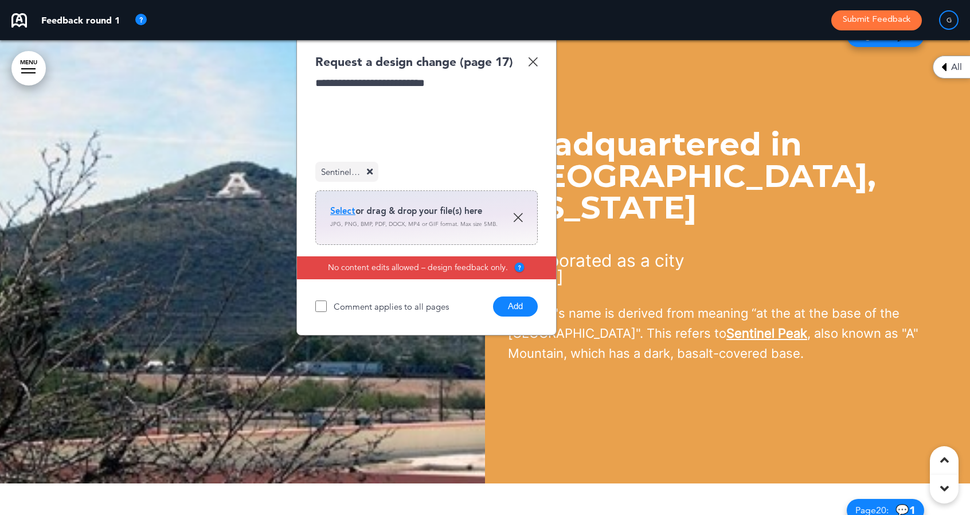
click at [516, 296] on button "Add" at bounding box center [515, 306] width 45 height 20
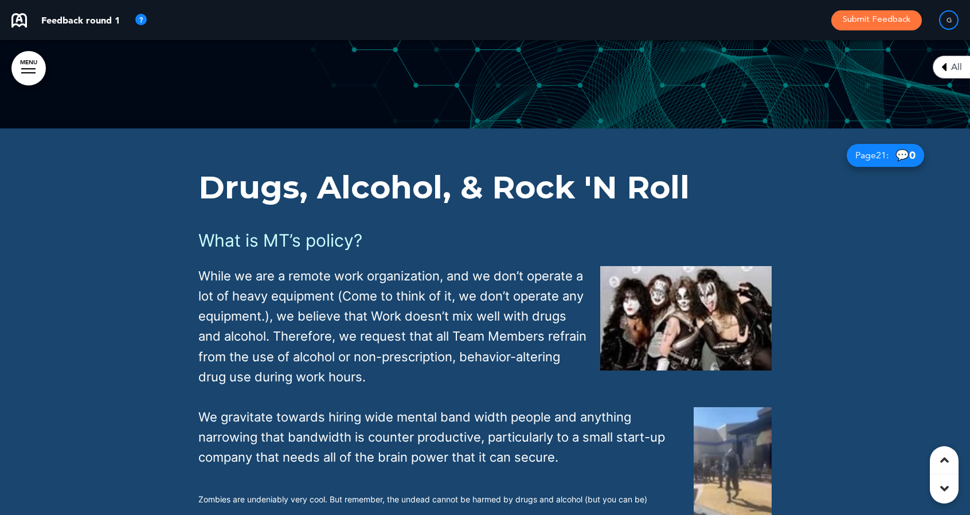
scroll to position [13442, 0]
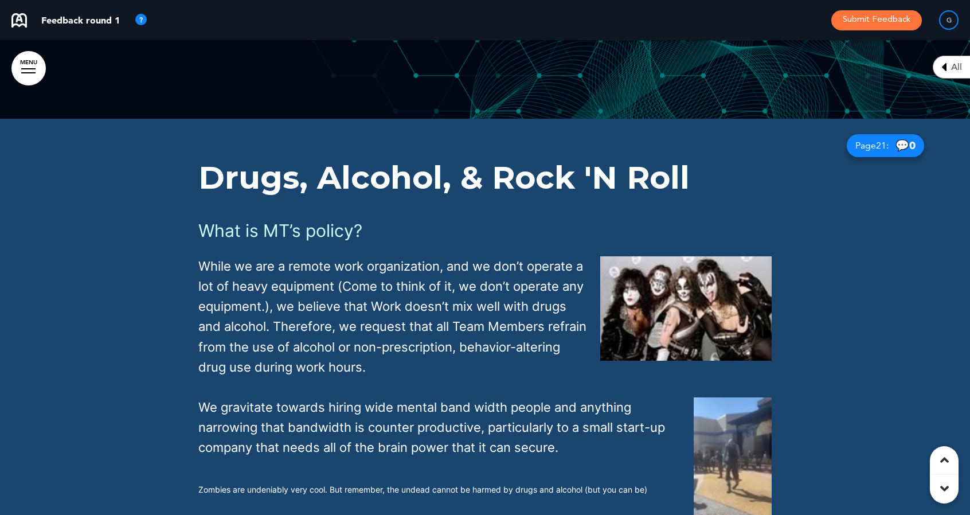
click at [650, 256] on img at bounding box center [685, 308] width 171 height 104
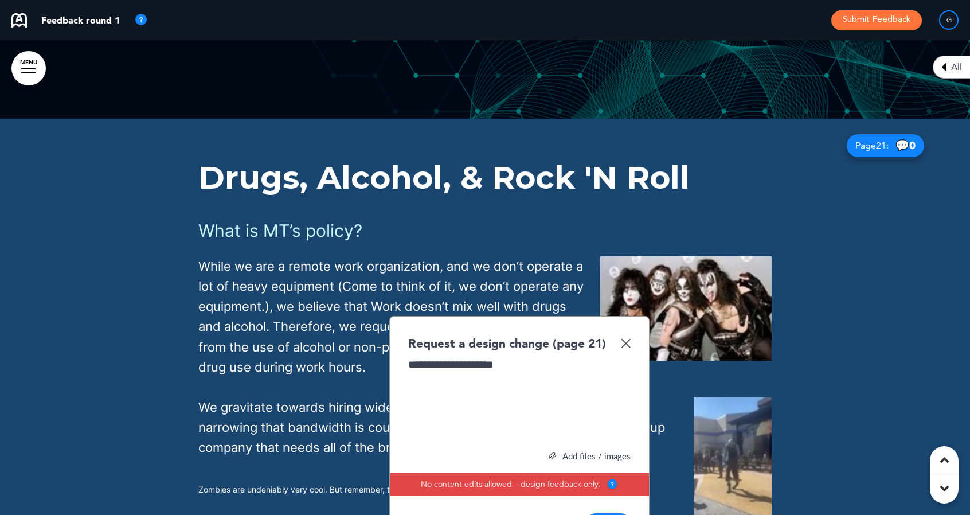
click at [603, 513] on button "Add" at bounding box center [608, 523] width 45 height 20
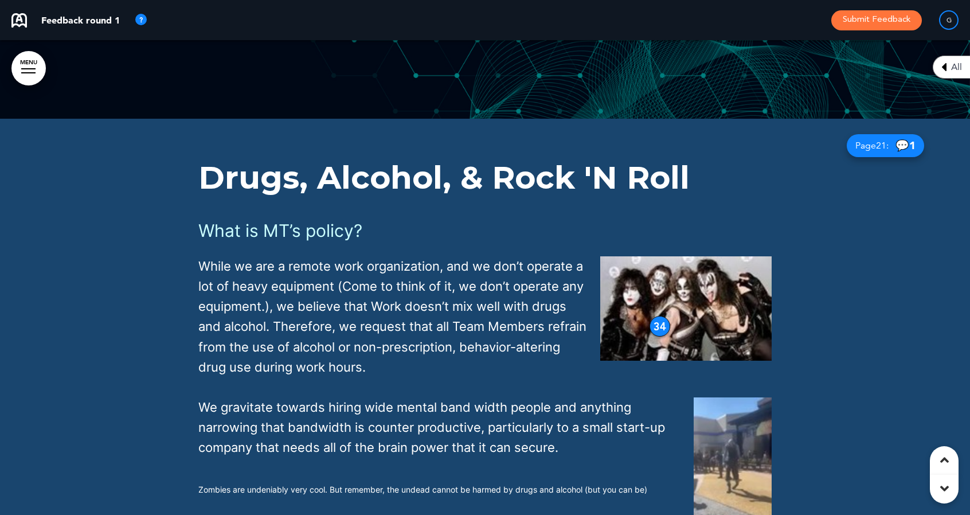
click at [649, 256] on img at bounding box center [685, 308] width 171 height 104
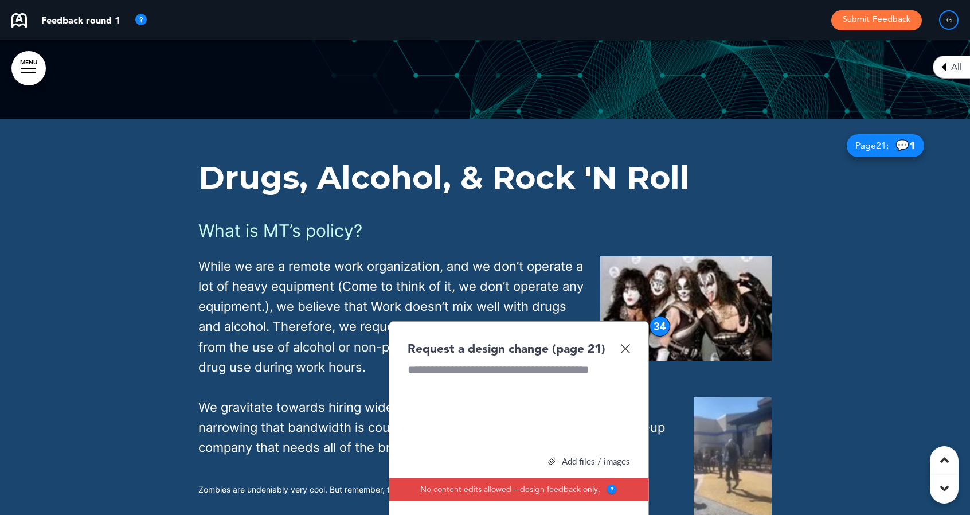
click at [649, 256] on img at bounding box center [685, 308] width 171 height 104
click at [654, 316] on div "34" at bounding box center [660, 326] width 21 height 21
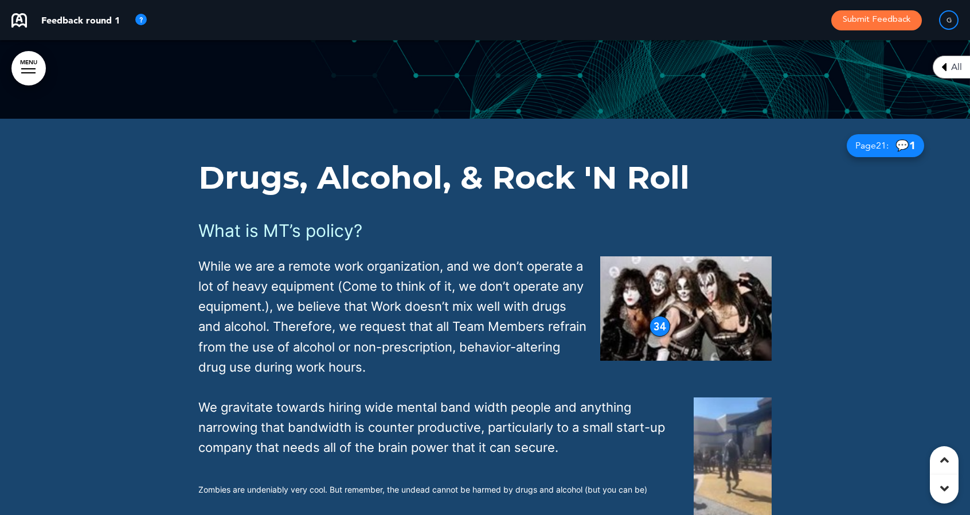
scroll to position [0, 0]
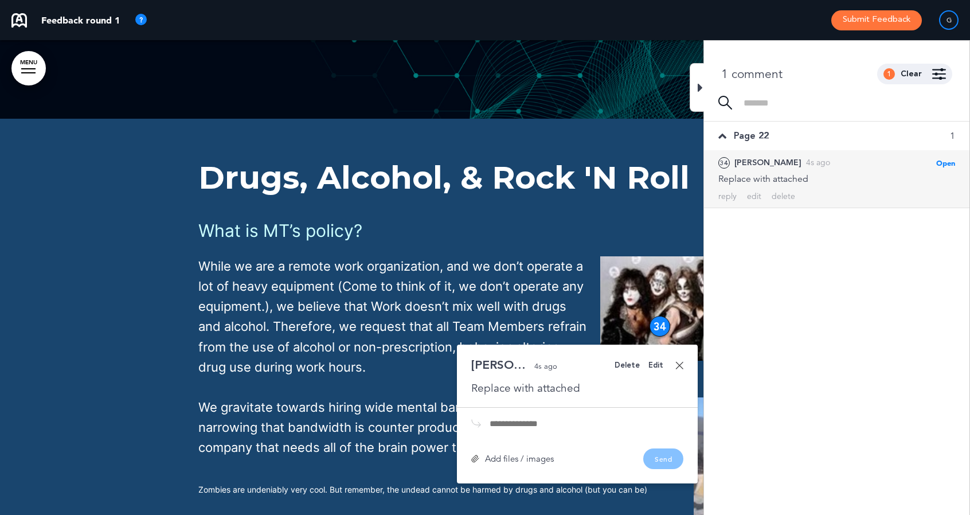
click at [659, 316] on div "34" at bounding box center [660, 326] width 21 height 21
click at [679, 361] on link at bounding box center [679, 365] width 8 height 8
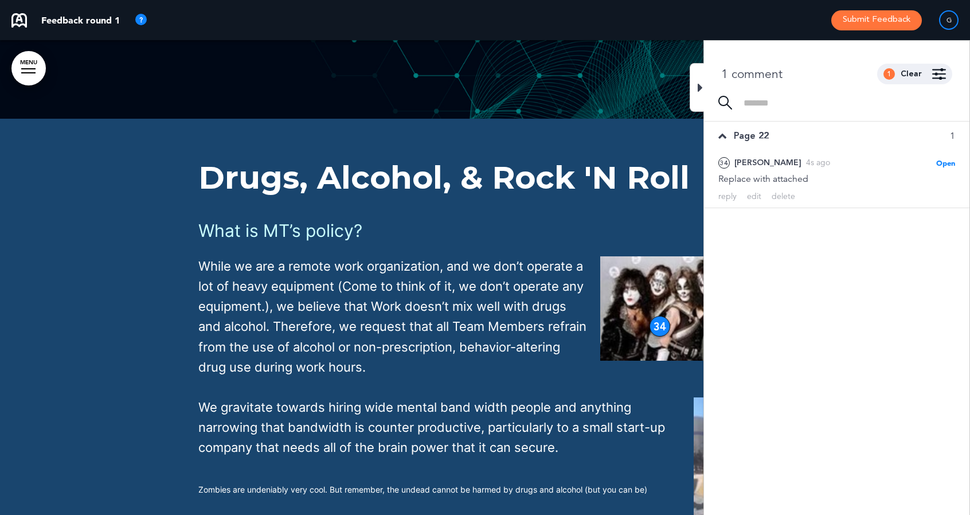
click at [699, 88] on icon at bounding box center [700, 88] width 5 height 14
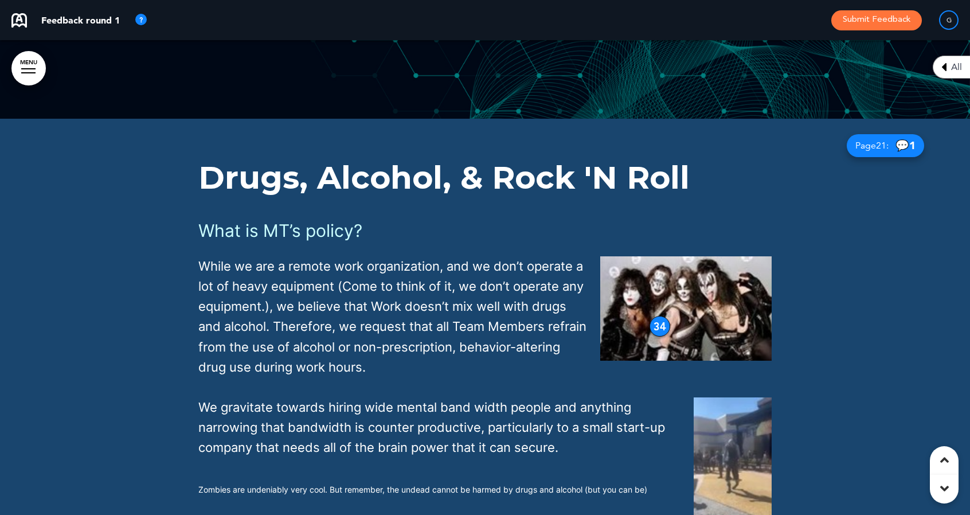
click at [660, 316] on div "34" at bounding box center [660, 326] width 21 height 21
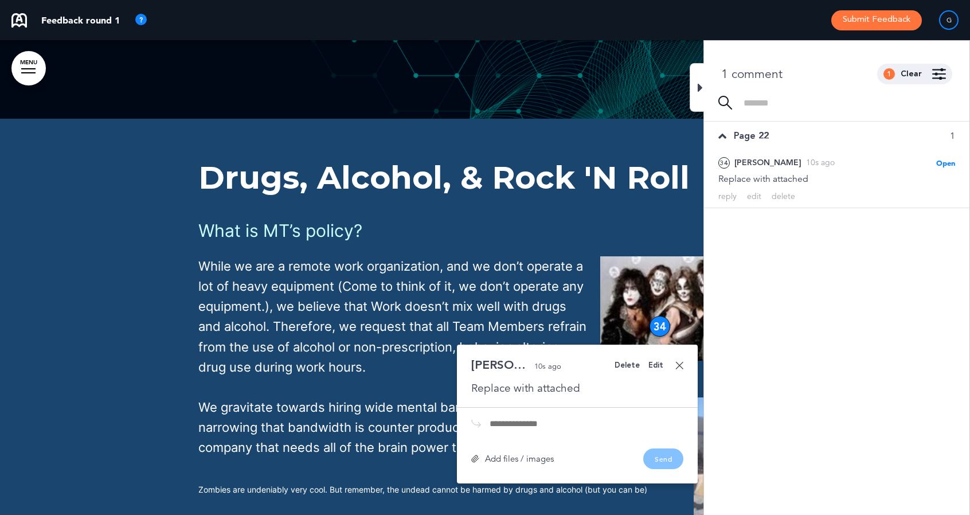
click at [504, 454] on div "Add files / images" at bounding box center [512, 458] width 83 height 9
click at [698, 85] on icon at bounding box center [700, 88] width 5 height 14
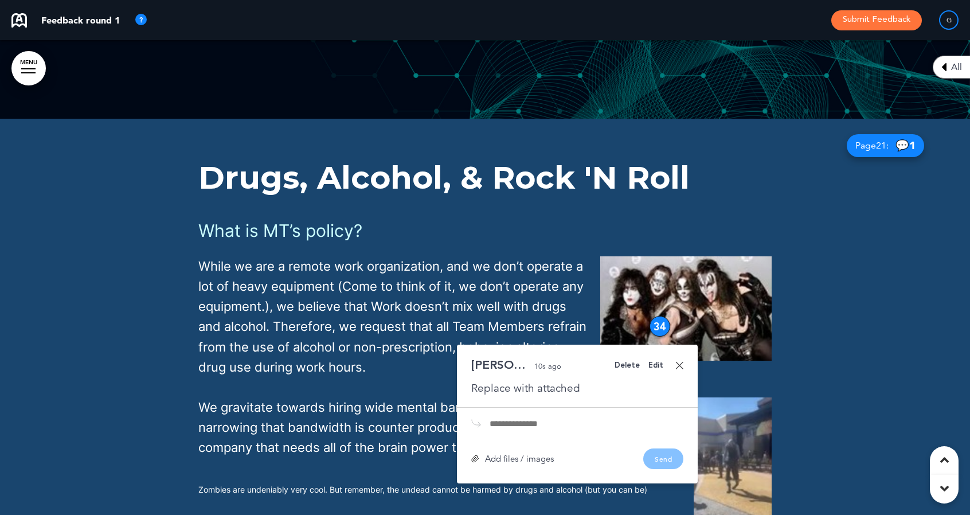
click at [657, 362] on div "Edit" at bounding box center [655, 365] width 15 height 7
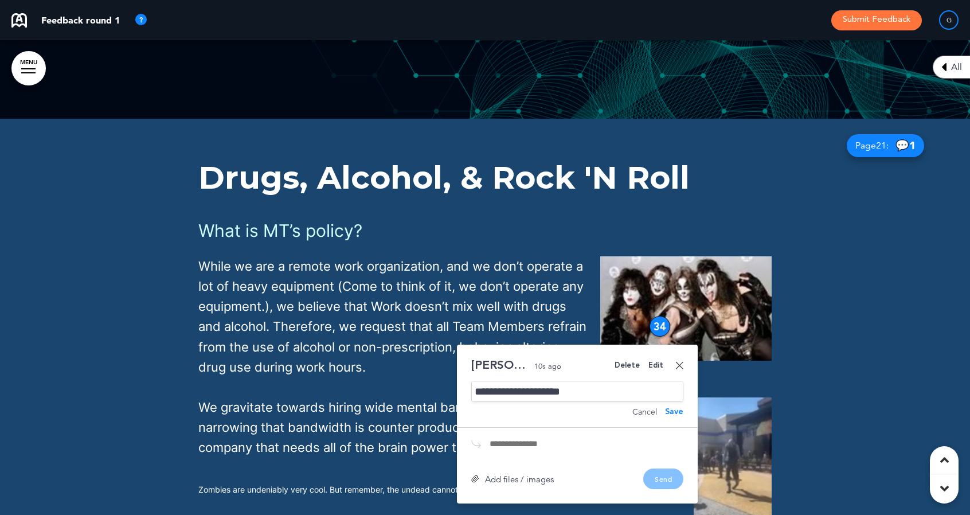
click at [497, 475] on div "Add files / images" at bounding box center [512, 479] width 83 height 9
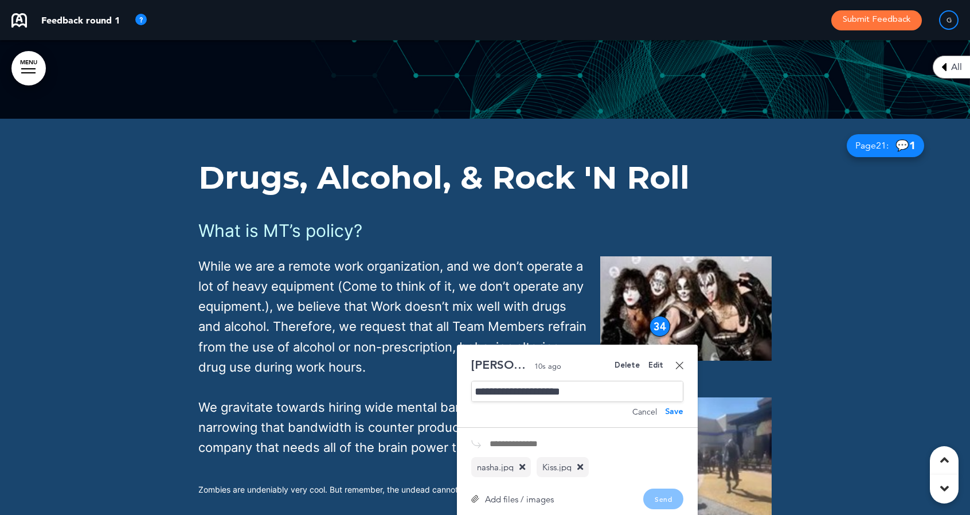
click at [674, 408] on div "Save" at bounding box center [674, 412] width 18 height 8
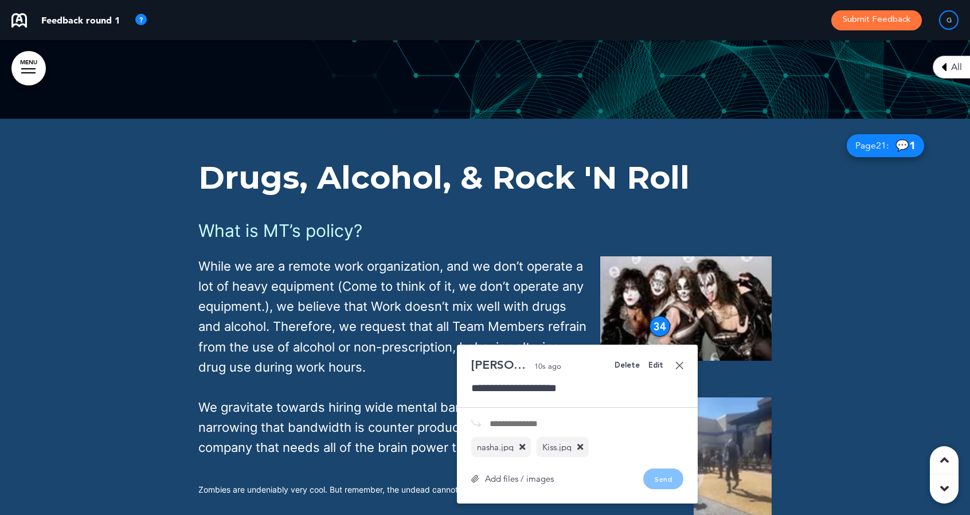
click at [679, 361] on link at bounding box center [679, 365] width 8 height 8
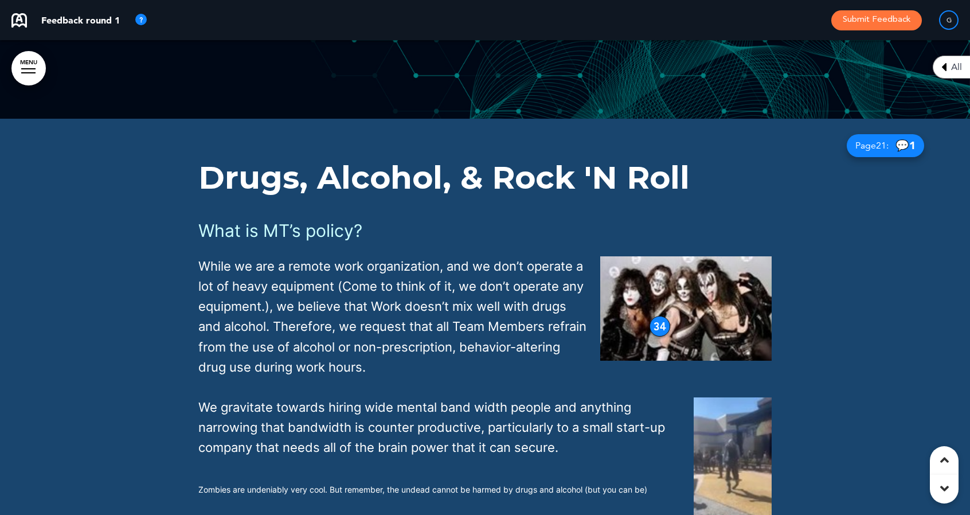
click at [658, 316] on div "34" at bounding box center [660, 326] width 21 height 21
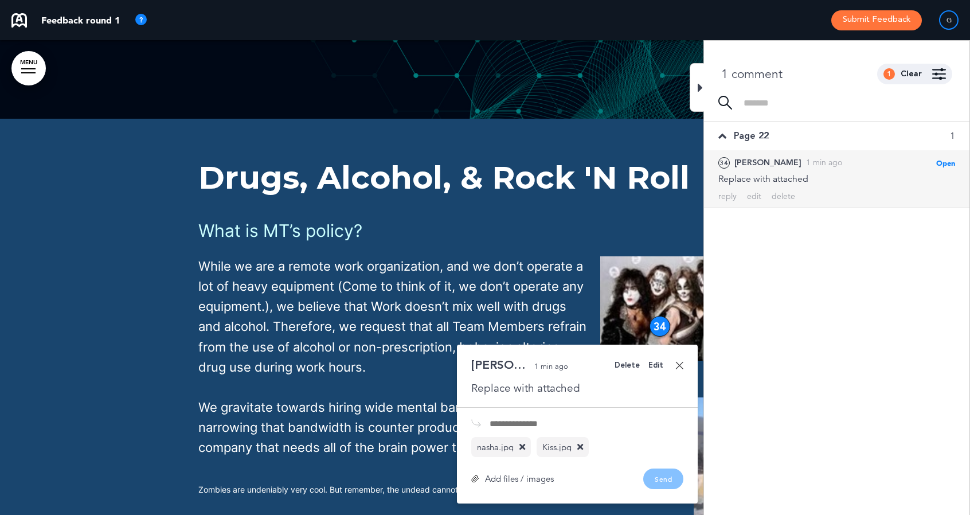
click at [524, 443] on icon at bounding box center [522, 447] width 6 height 9
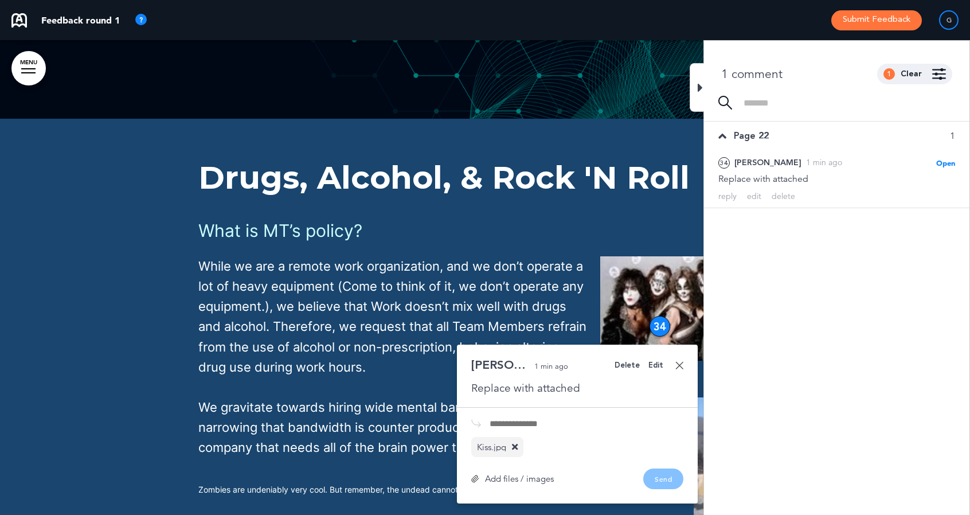
click at [700, 89] on icon at bounding box center [700, 88] width 5 height 14
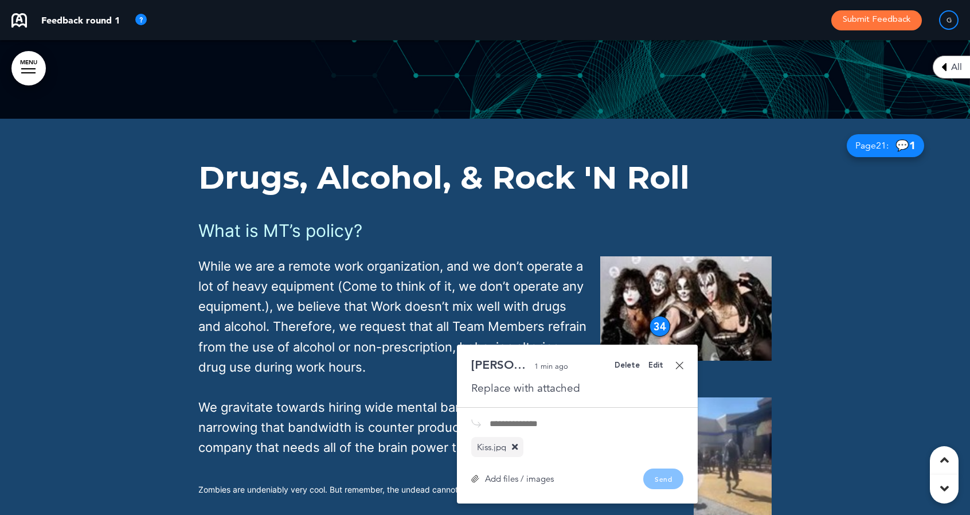
click at [678, 361] on link at bounding box center [679, 365] width 8 height 8
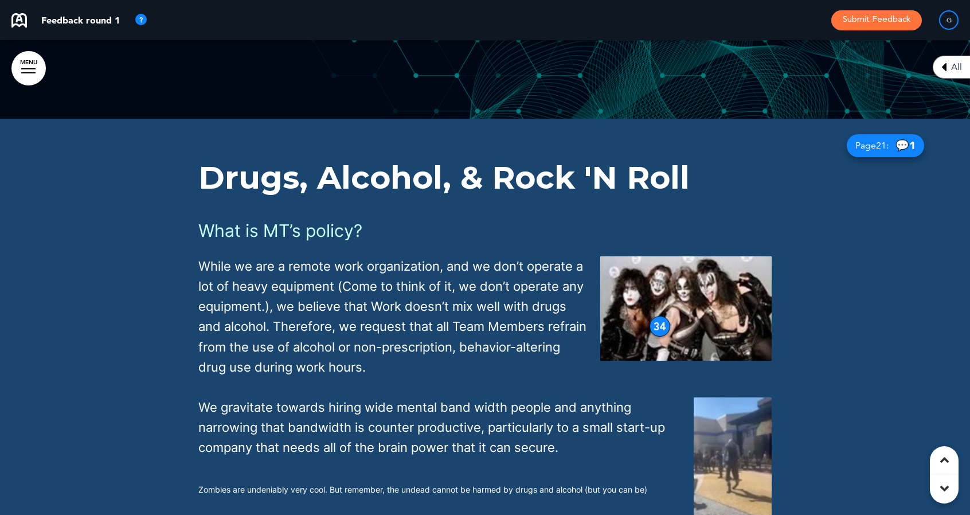
click at [662, 316] on div "34" at bounding box center [660, 326] width 21 height 21
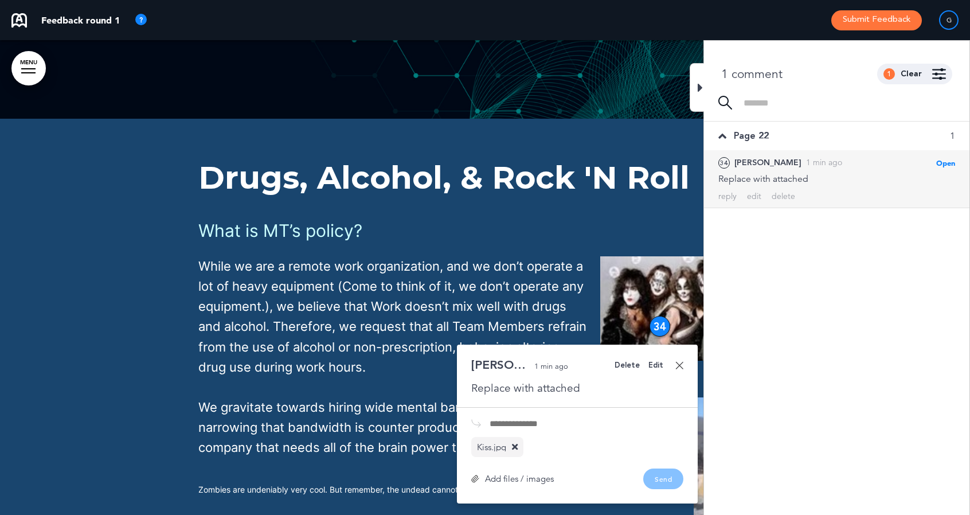
click at [695, 87] on div at bounding box center [697, 87] width 14 height 49
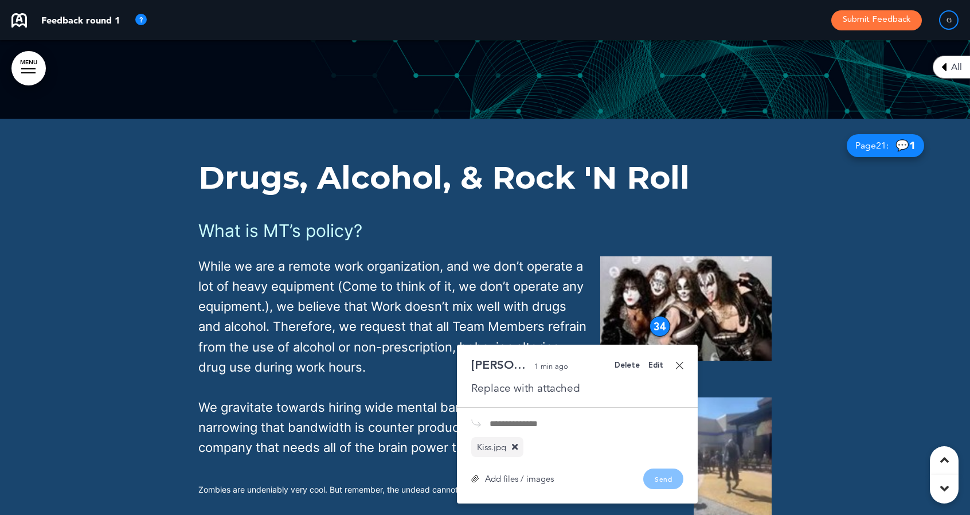
click at [681, 361] on link at bounding box center [679, 365] width 8 height 8
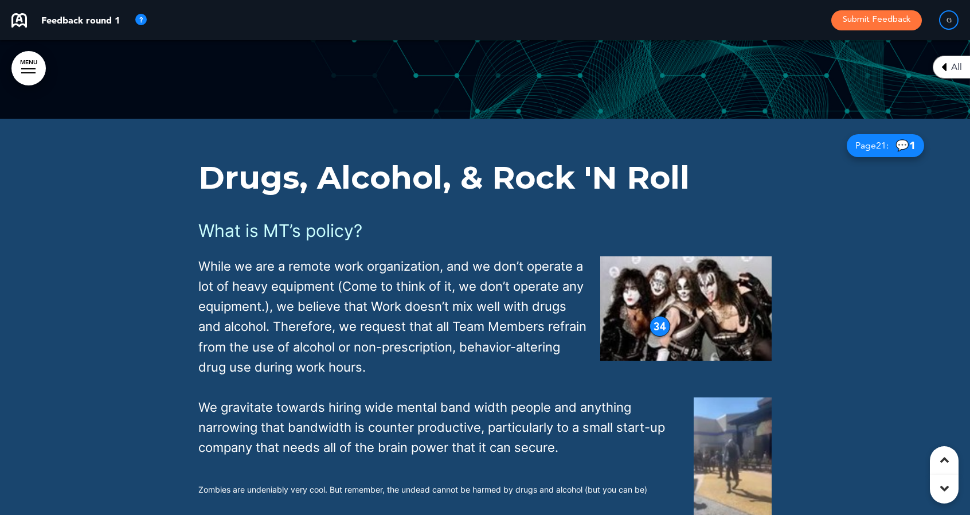
click at [729, 397] on img at bounding box center [733, 466] width 78 height 139
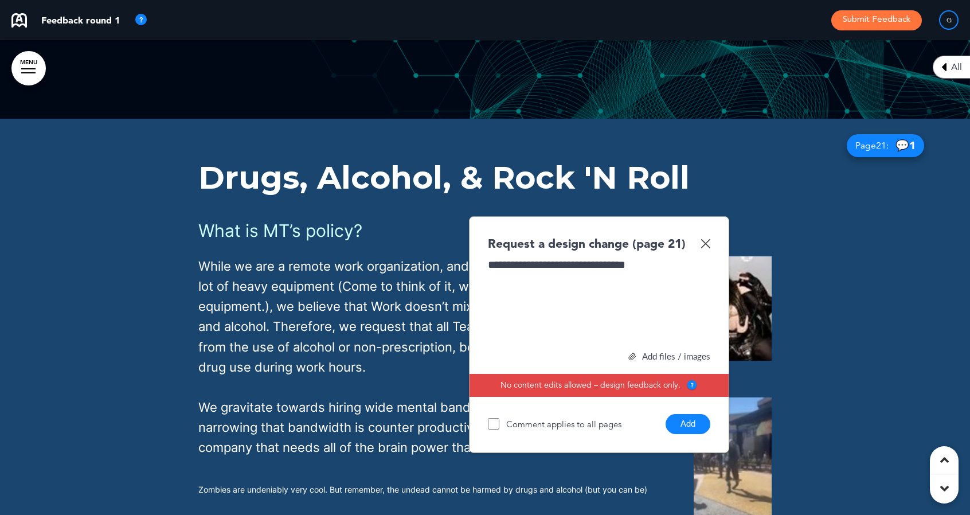
click at [651, 352] on div "Add files / images" at bounding box center [599, 356] width 222 height 9
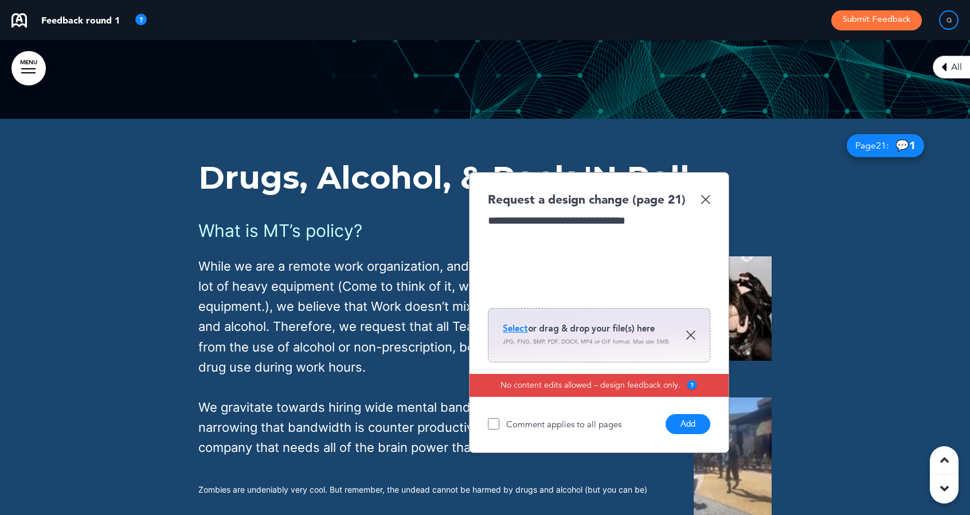
click at [517, 323] on span "Select" at bounding box center [515, 328] width 25 height 11
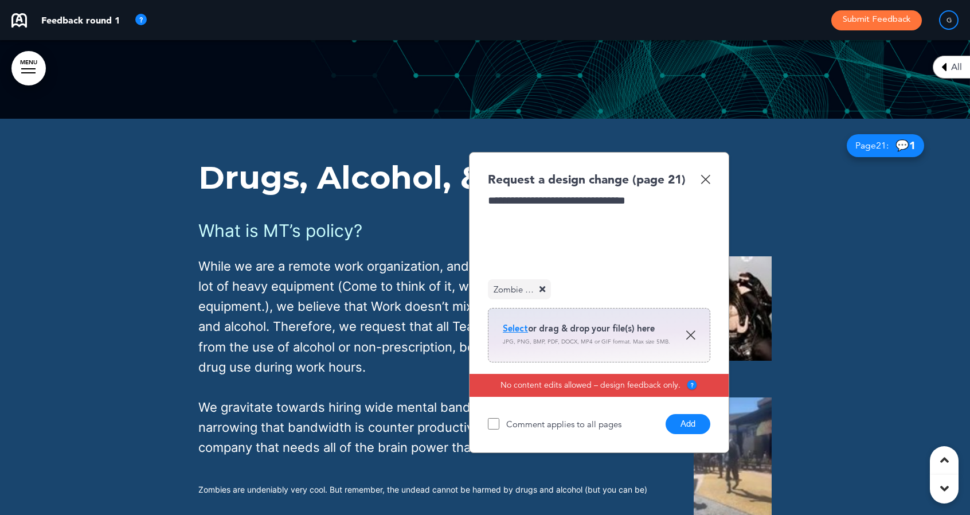
click at [677, 414] on button "Add" at bounding box center [688, 424] width 45 height 20
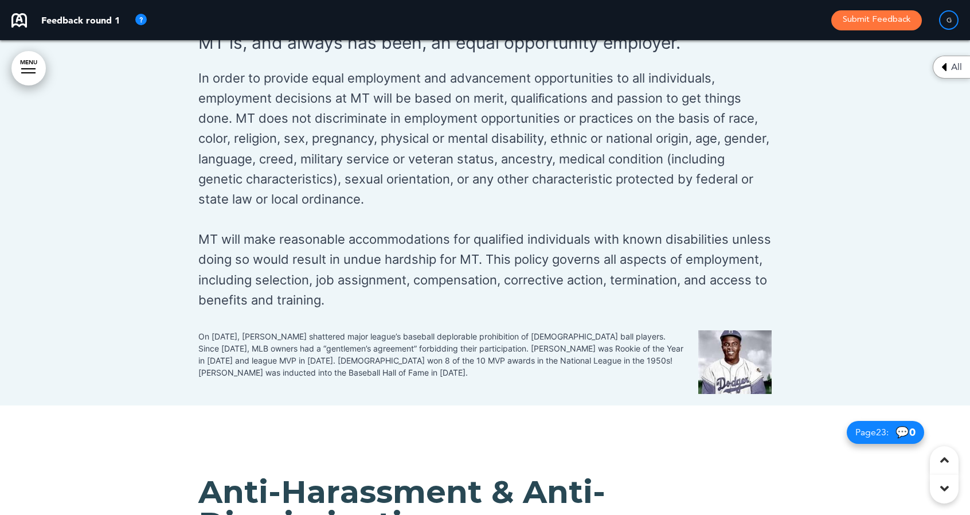
scroll to position [14108, 0]
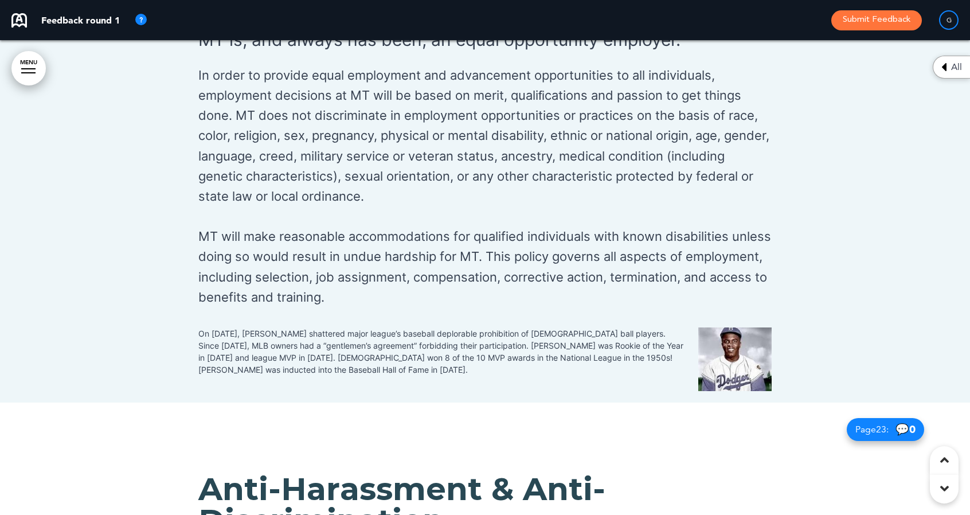
click at [722, 327] on img at bounding box center [734, 359] width 73 height 64
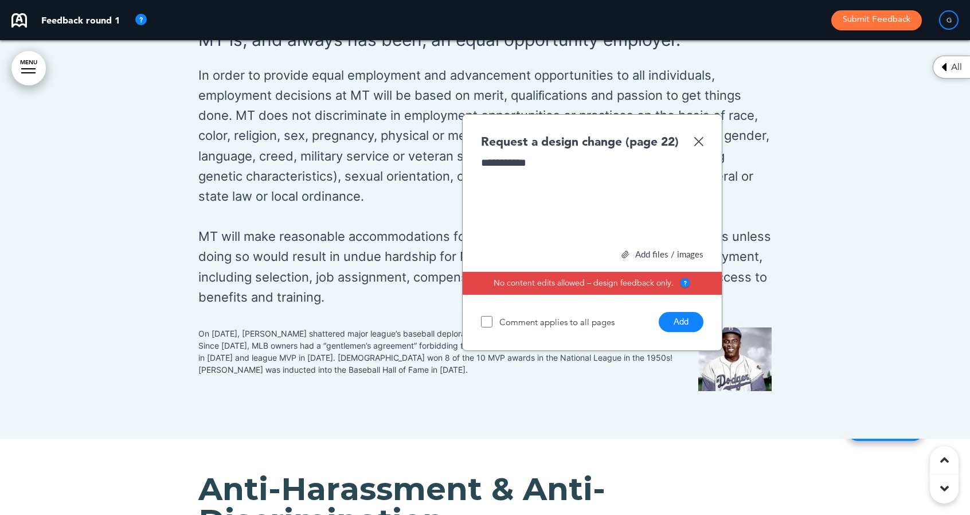
click at [679, 312] on button "Add" at bounding box center [681, 322] width 45 height 20
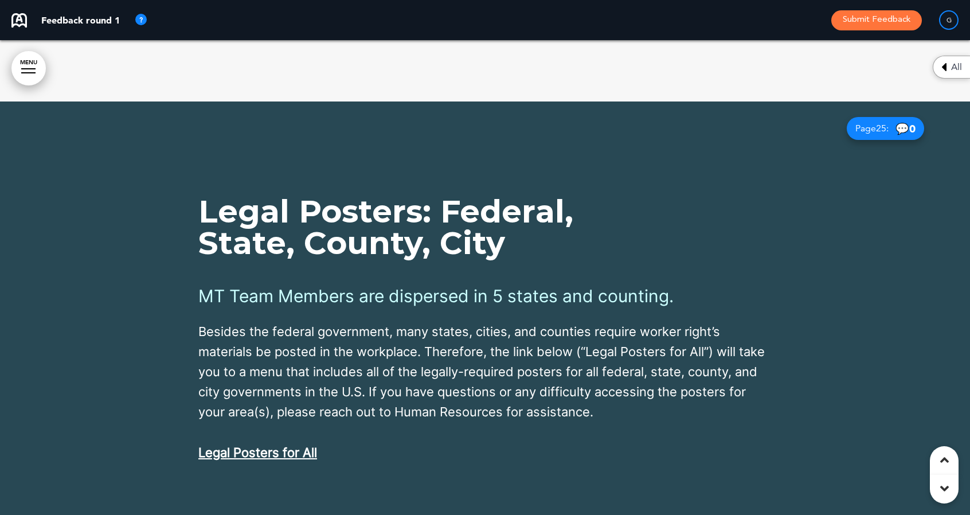
scroll to position [15570, 0]
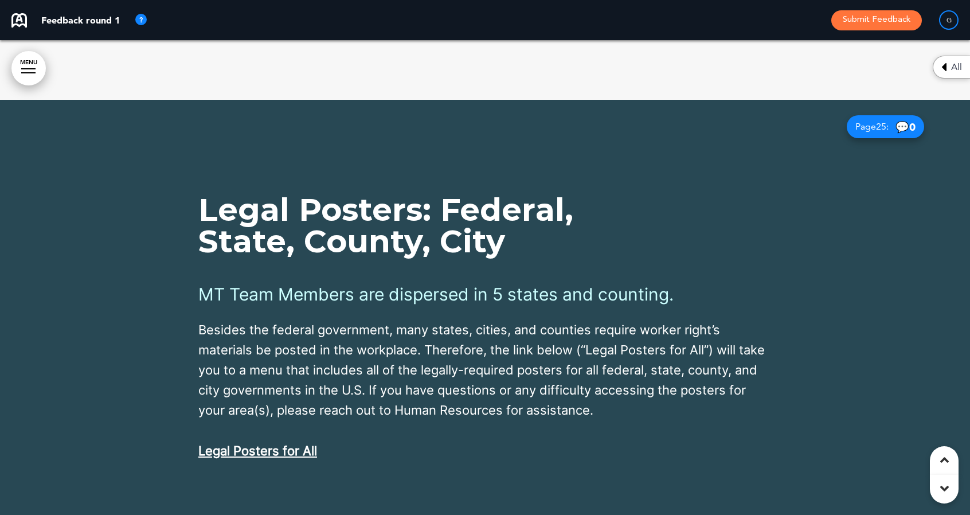
click at [269, 443] on link "Legal Posters for All" at bounding box center [257, 450] width 119 height 15
click at [275, 443] on link "Legal Posters for All" at bounding box center [257, 450] width 119 height 15
click at [367, 441] on p "Legal Posters for All" at bounding box center [484, 451] width 573 height 20
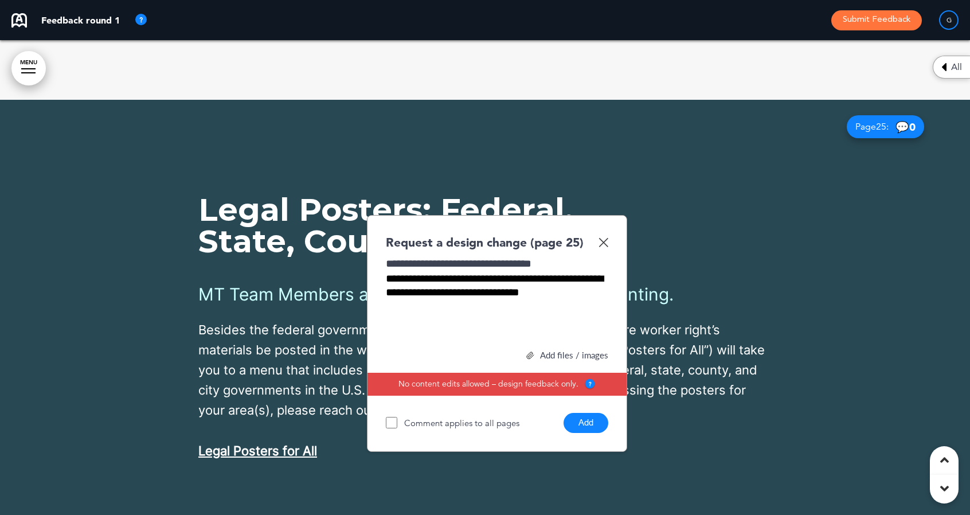
click at [581, 413] on button "Add" at bounding box center [586, 423] width 45 height 20
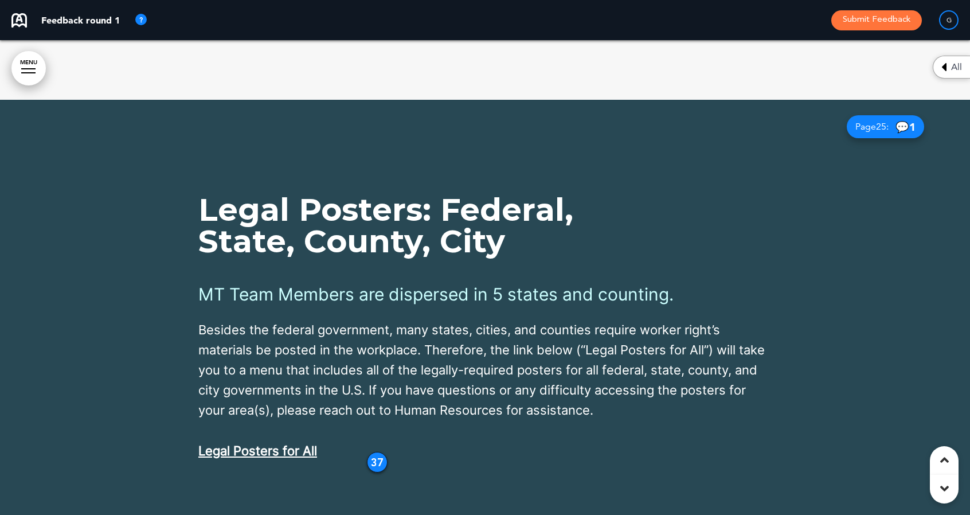
drag, startPoint x: 372, startPoint y: 353, endPoint x: 341, endPoint y: 338, distance: 34.1
click at [341, 338] on div "Legal Posters: Federal, State, County, City MT Team Members are dispersed in 5 …" at bounding box center [484, 327] width 573 height 267
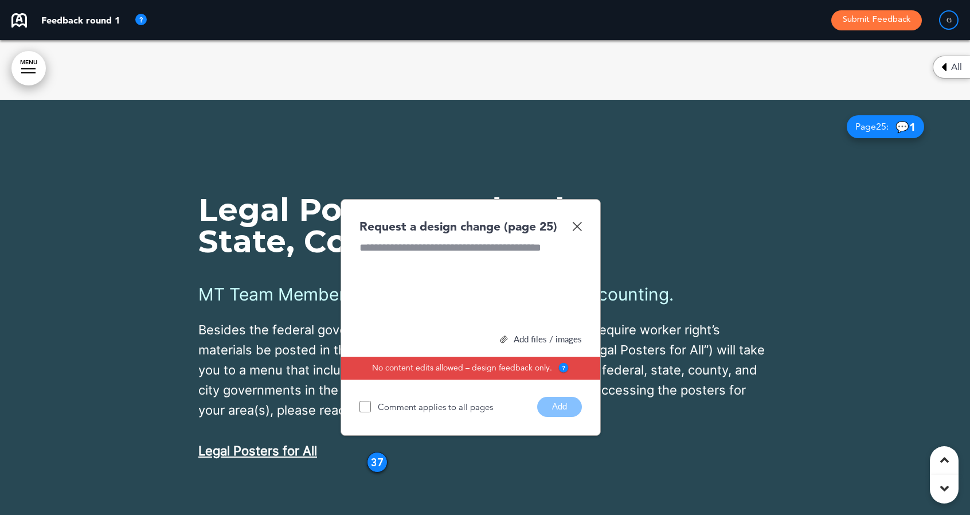
click at [576, 221] on img at bounding box center [577, 226] width 10 height 10
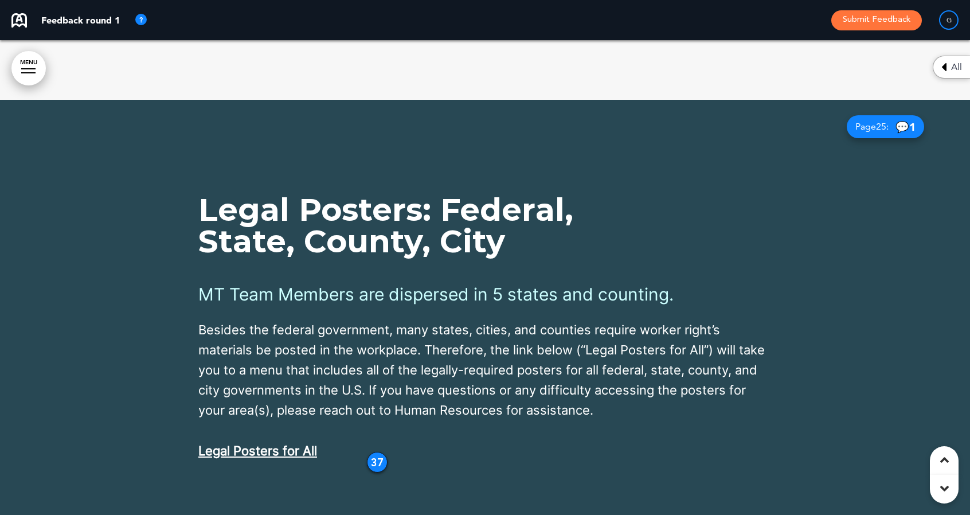
click at [370, 452] on div "37" at bounding box center [377, 462] width 21 height 21
drag, startPoint x: 372, startPoint y: 361, endPoint x: 334, endPoint y: 351, distance: 39.1
click at [334, 442] on div "37" at bounding box center [339, 452] width 21 height 21
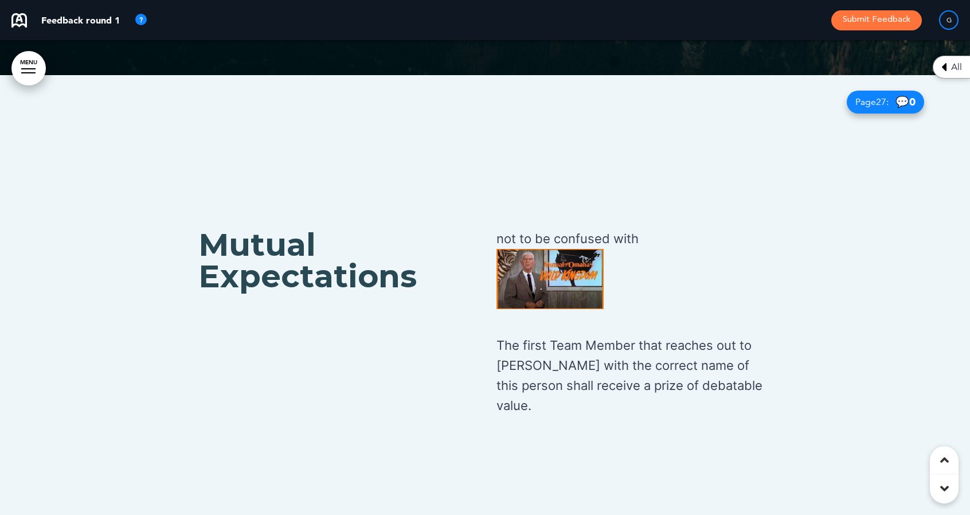
scroll to position [16712, 0]
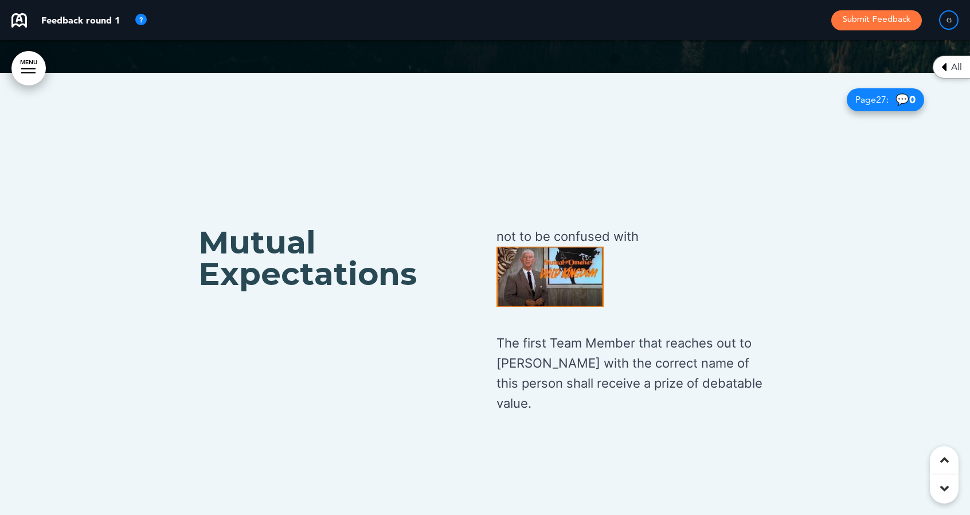
click at [570, 247] on img at bounding box center [550, 277] width 107 height 60
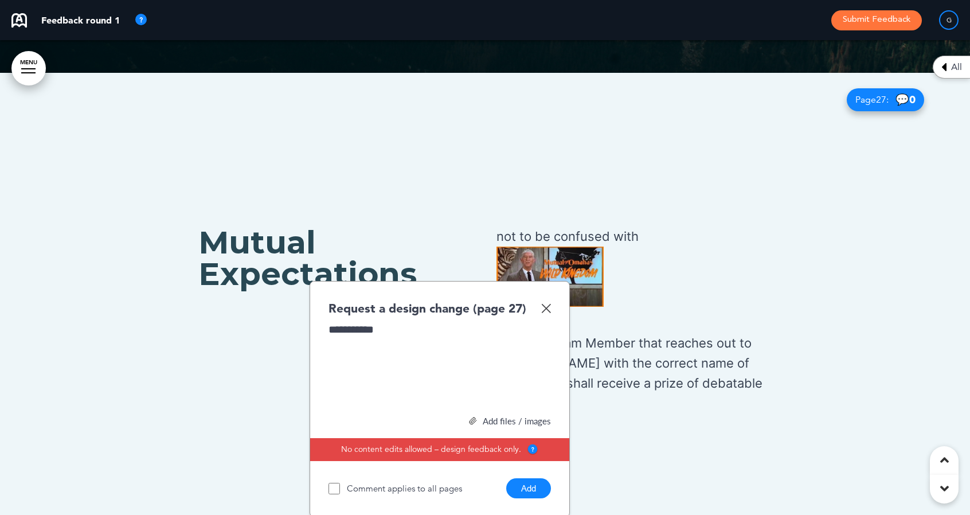
click at [530, 478] on button "Add" at bounding box center [528, 488] width 45 height 20
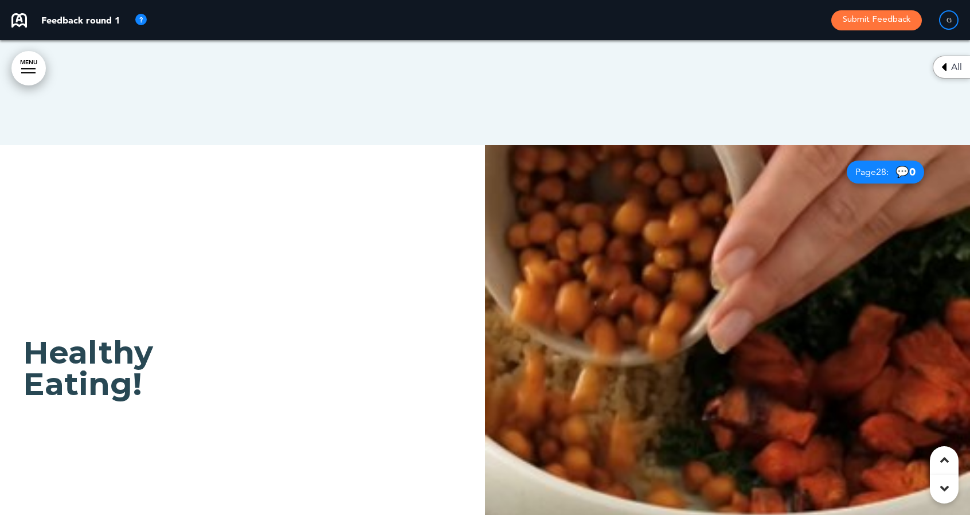
scroll to position [17114, 0]
